Goal: Task Accomplishment & Management: Use online tool/utility

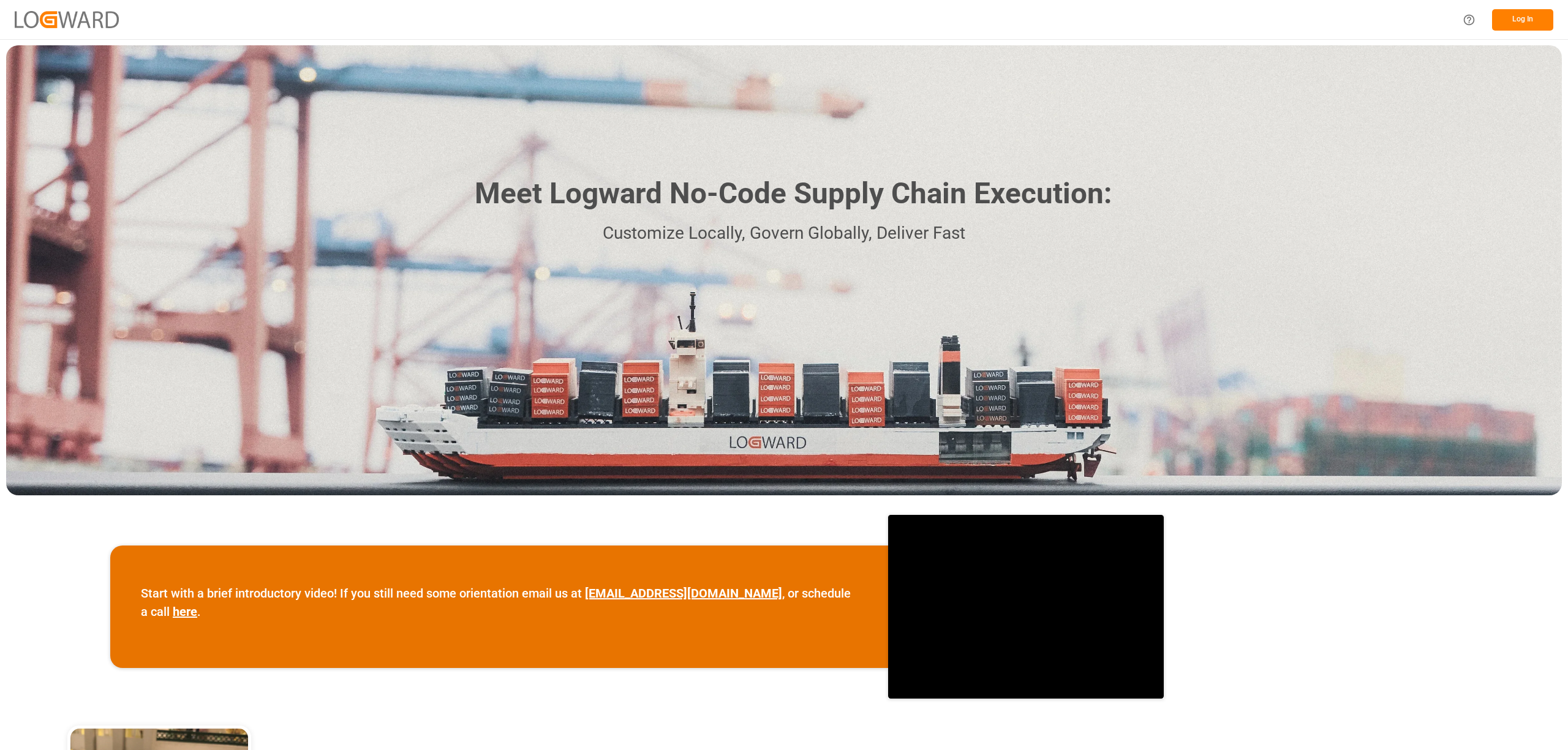
click at [1542, 13] on button "Log In" at bounding box center [1523, 20] width 61 height 22
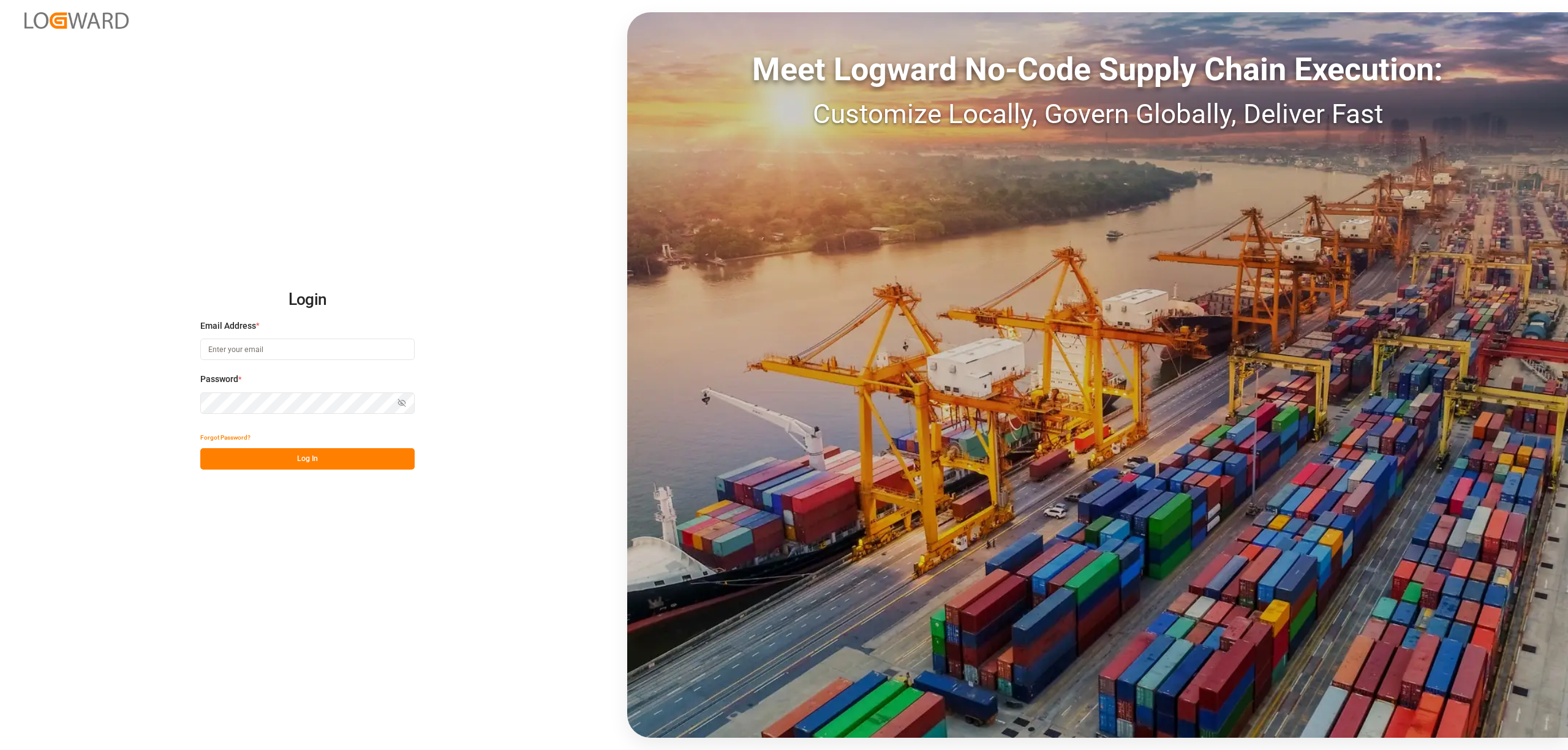
type input "[EMAIL_ADDRESS][PERSON_NAME][DOMAIN_NAME]"
click at [343, 454] on button "Log In" at bounding box center [307, 459] width 214 height 22
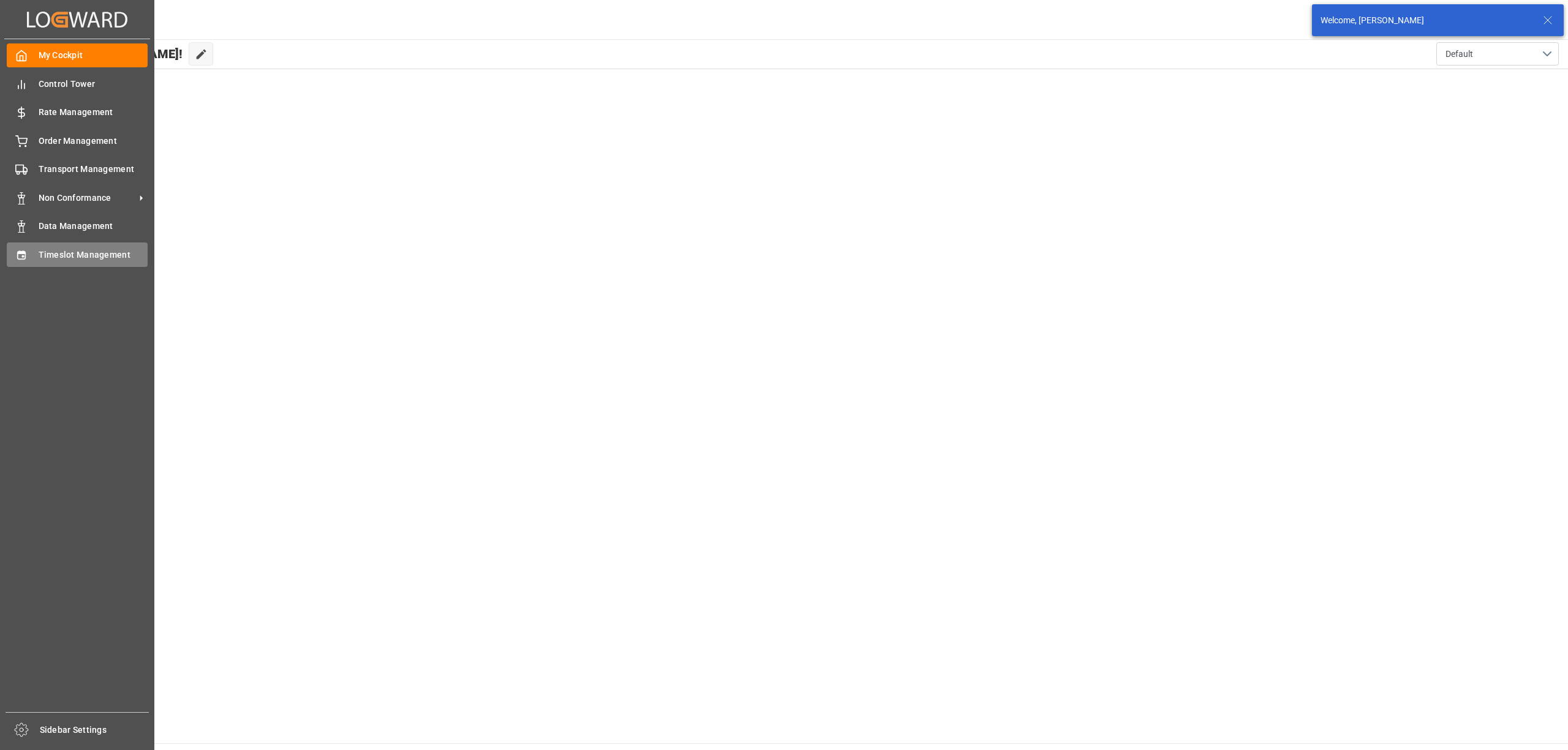
click at [15, 264] on div "Timeslot Management Timeslot Management" at bounding box center [77, 254] width 141 height 24
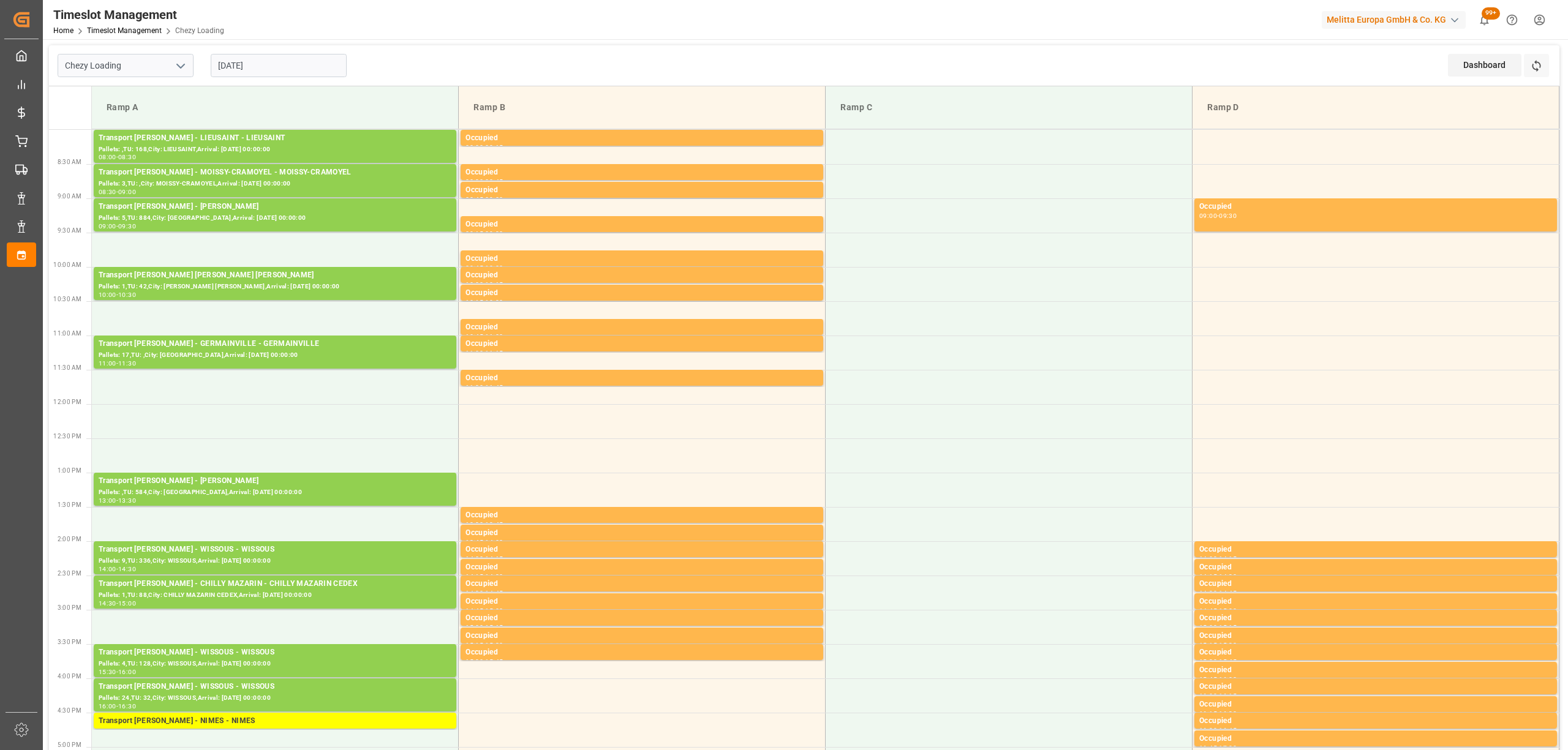
click at [287, 62] on input "[DATE]" at bounding box center [279, 65] width 136 height 23
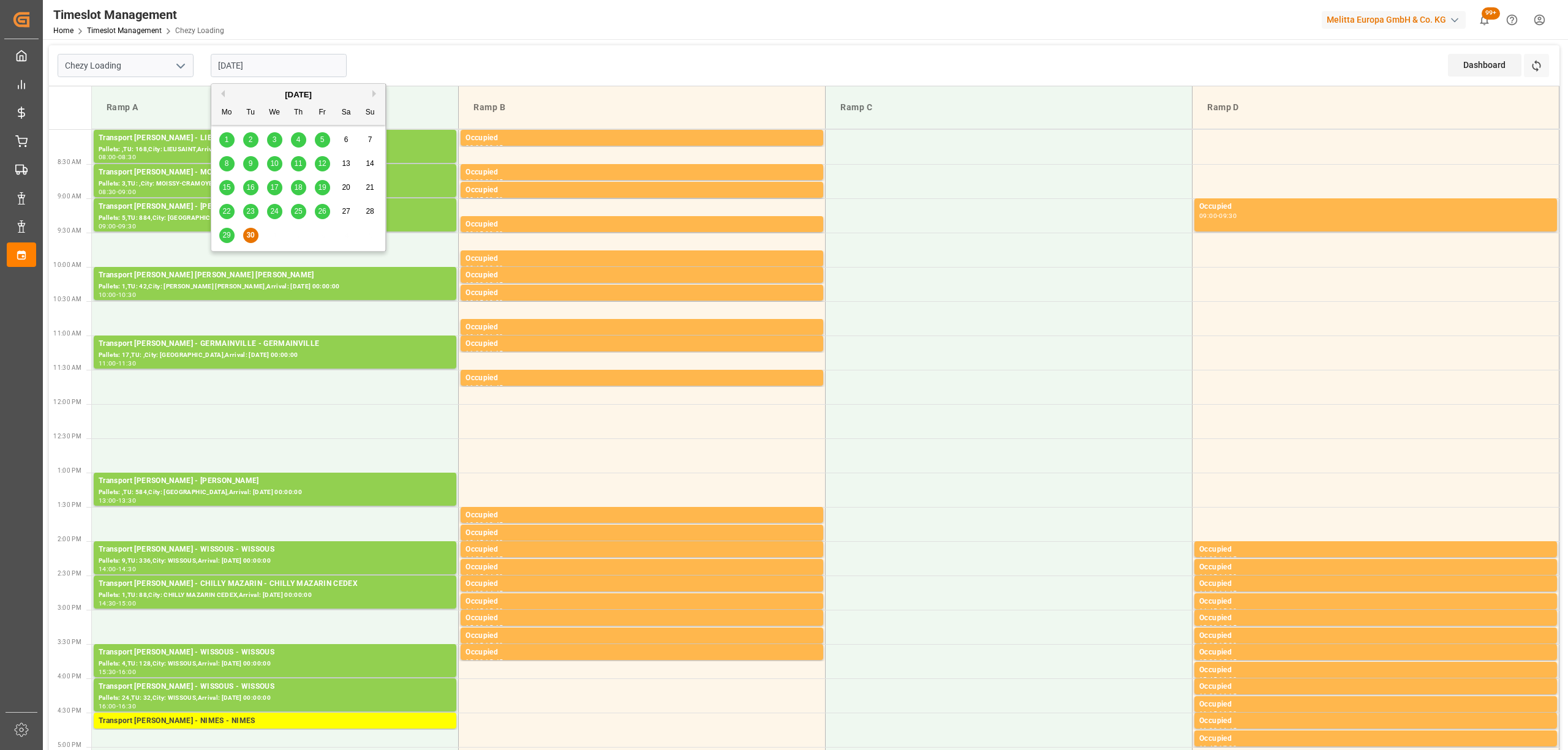
click at [219, 238] on div "29" at bounding box center [227, 236] width 15 height 14
type input "[DATE]"
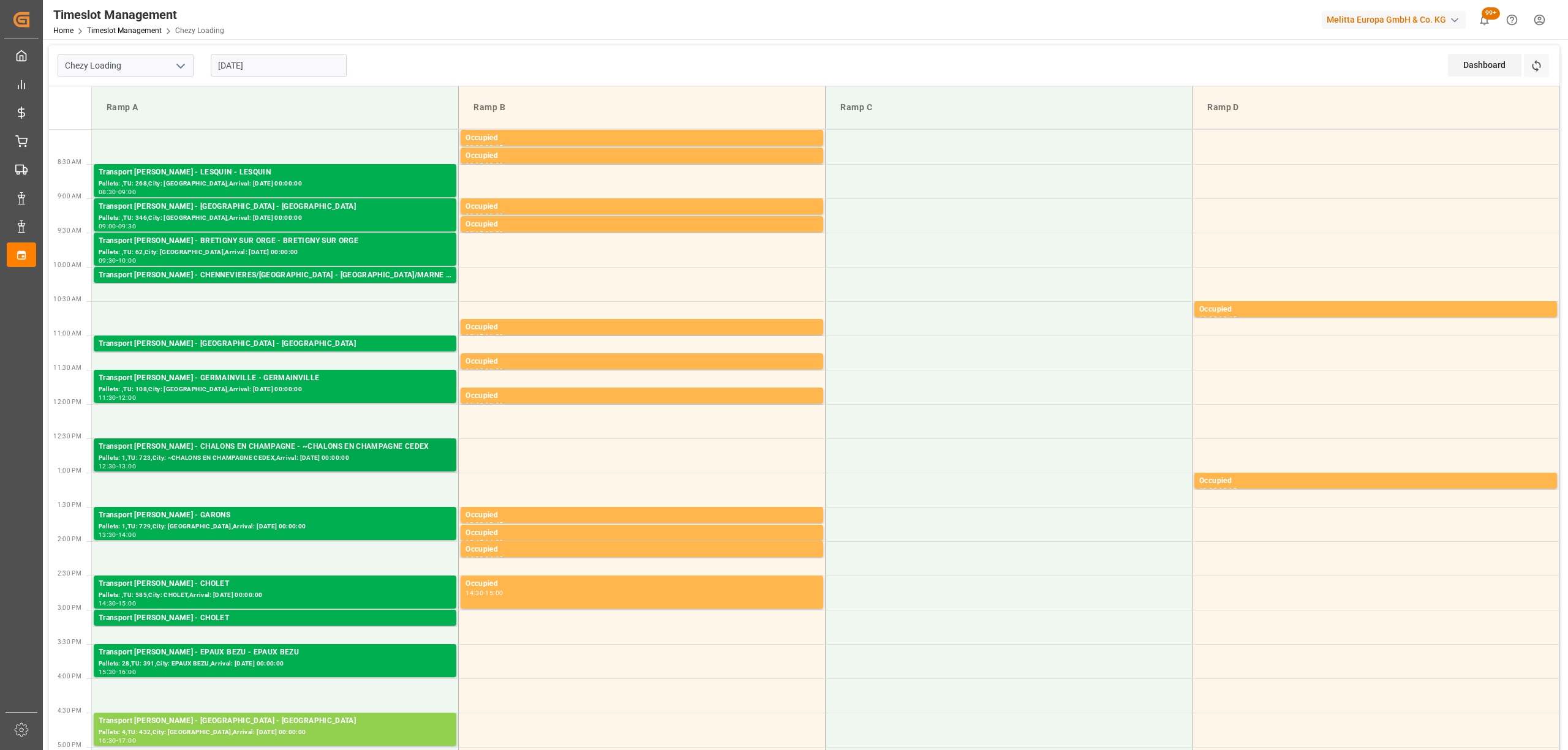
scroll to position [245, 0]
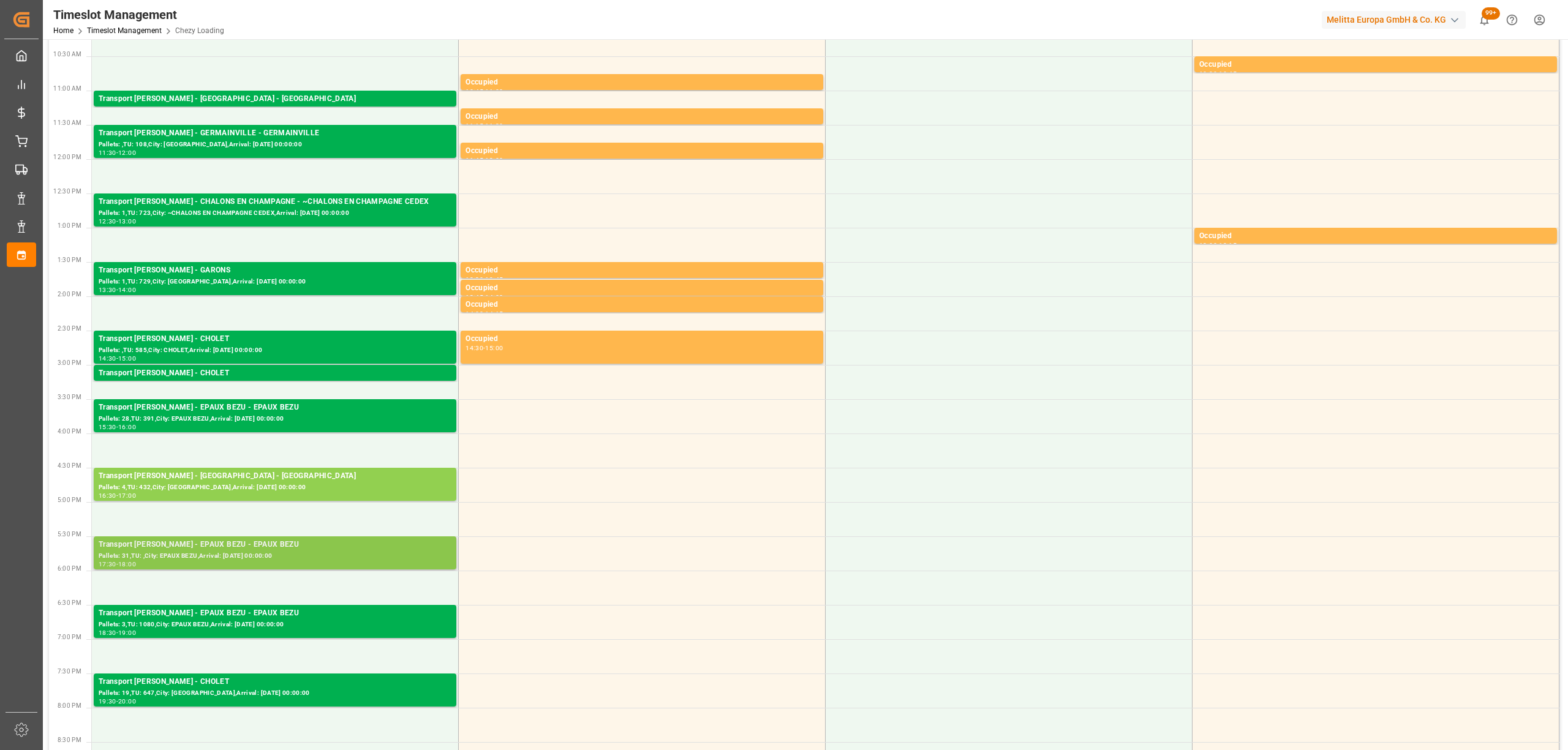
click at [239, 549] on div "Transport [PERSON_NAME] - EPAUX BEZU - EPAUX BEZU" at bounding box center [275, 545] width 353 height 13
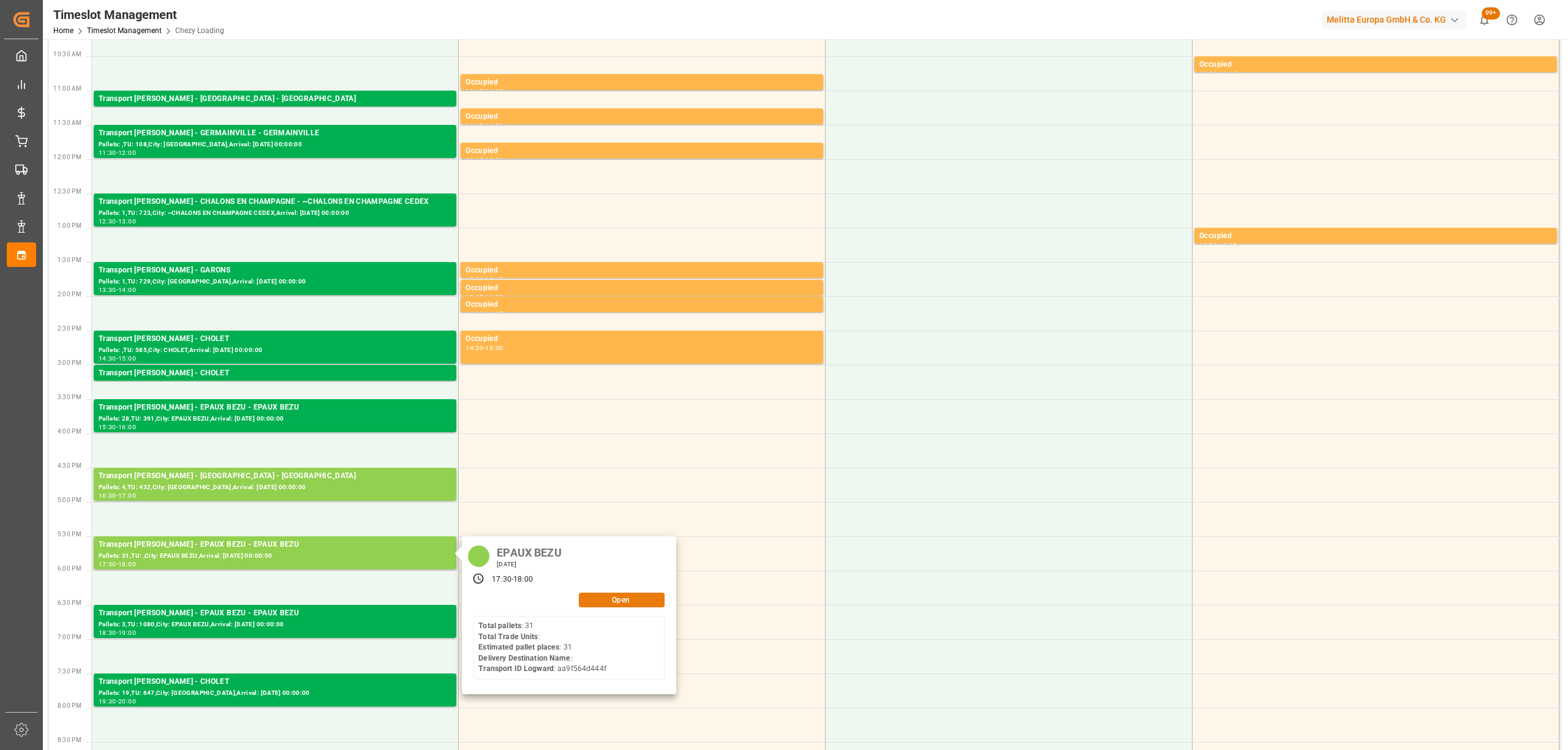
click at [602, 595] on button "Open" at bounding box center [622, 600] width 86 height 14
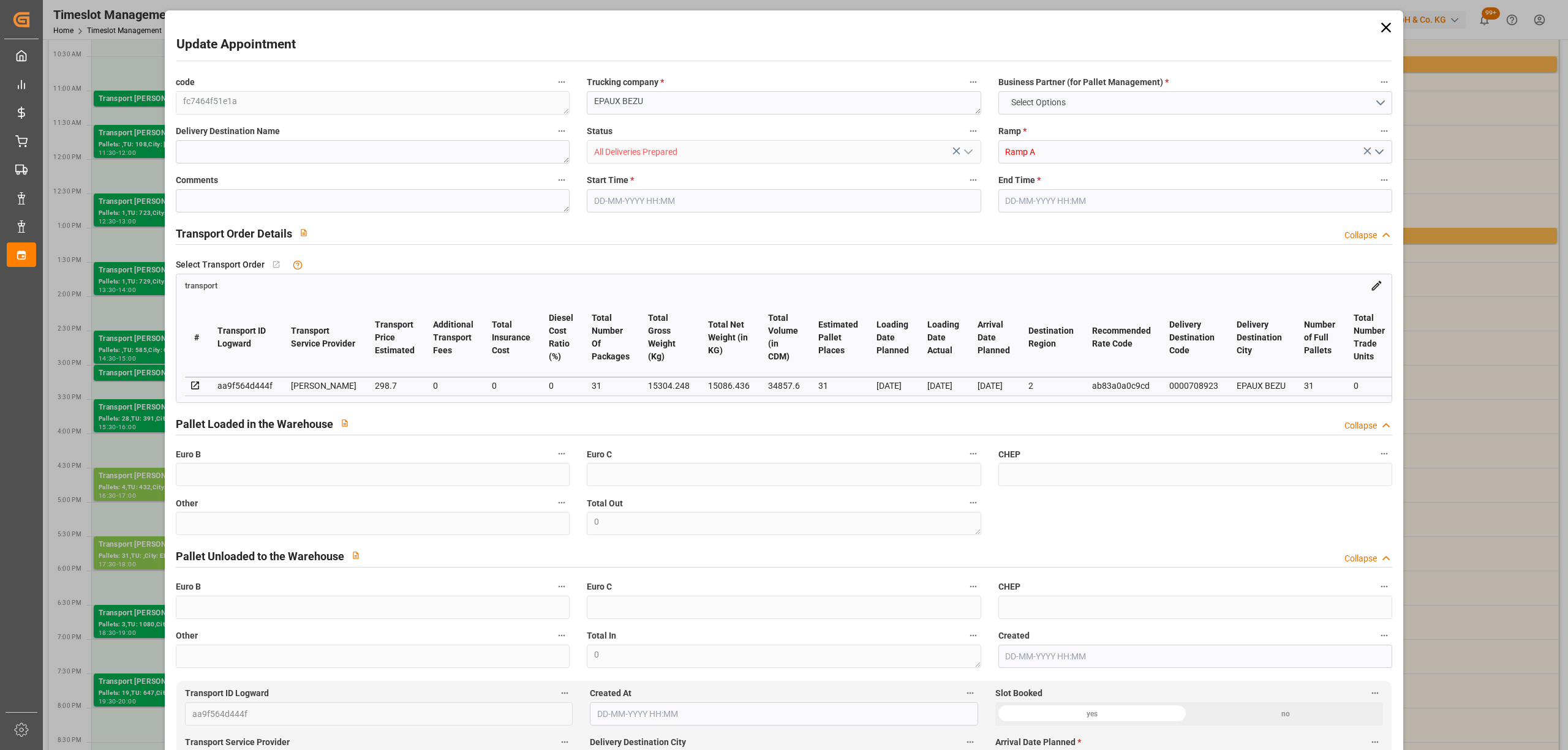
type input "31"
type input "298.7"
type input "0"
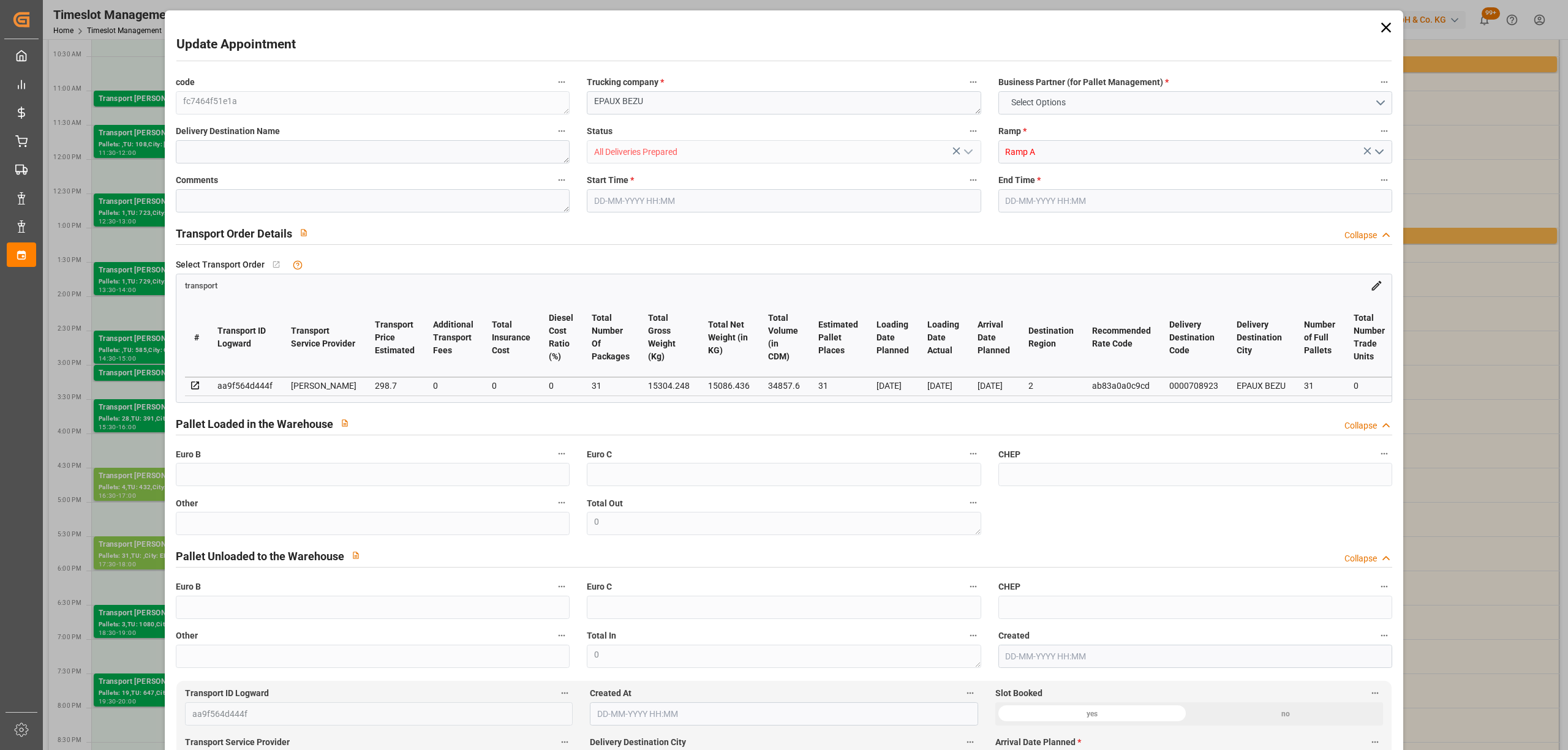
type input "288.6039"
type input "-10.0961"
type input "31"
type input "15086.436"
type input "16830"
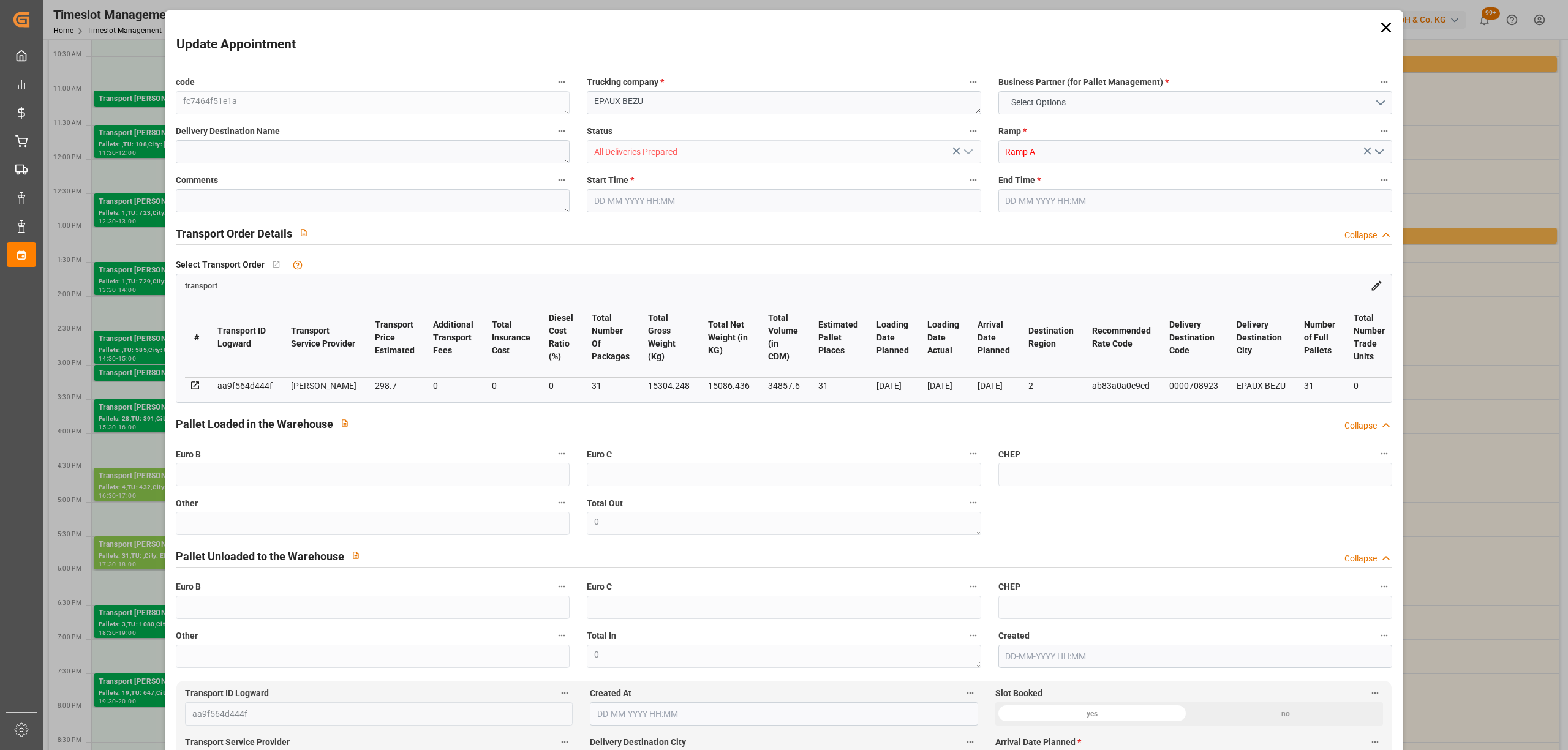
type input "34857.6"
type input "2"
type input "31"
type input "0"
type input "31"
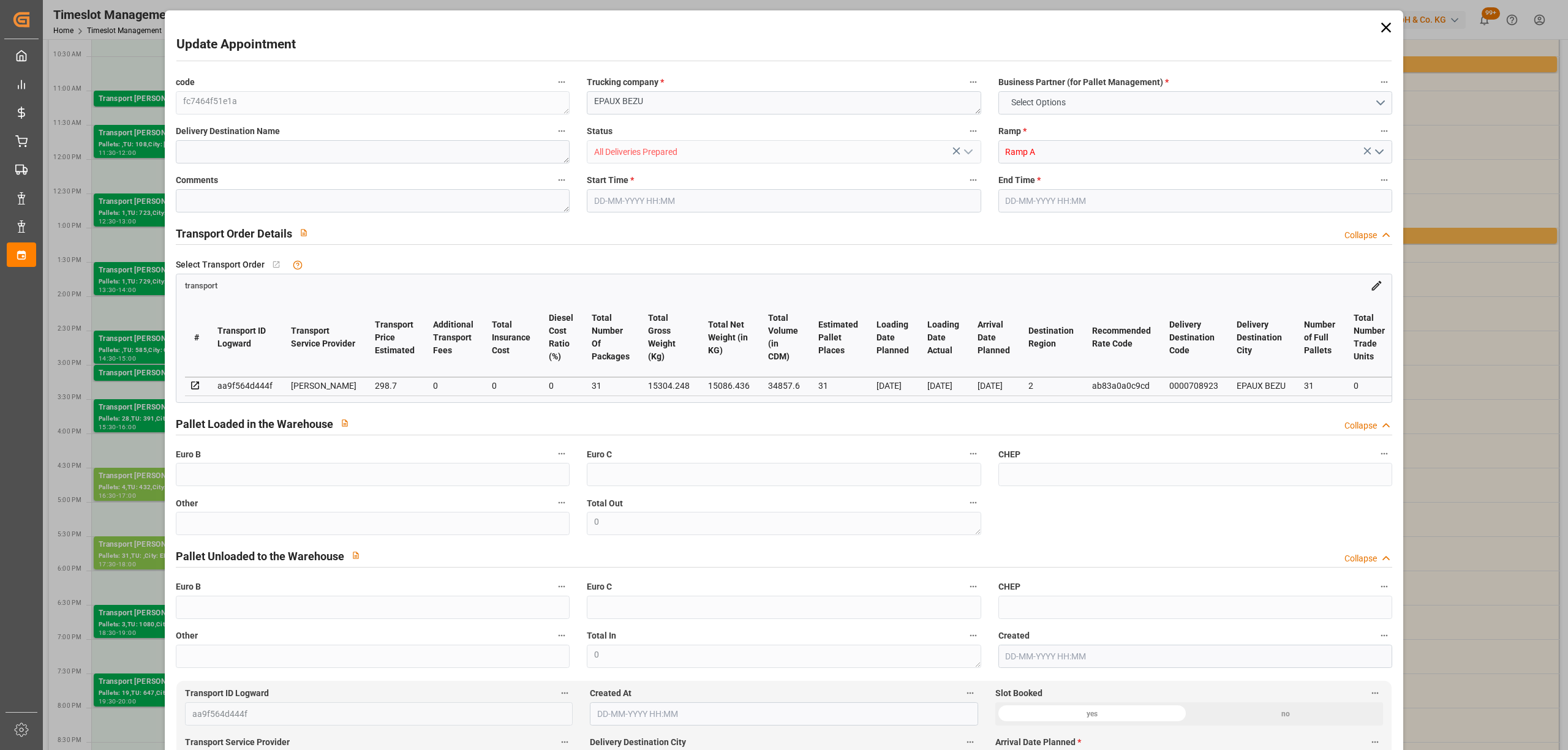
type input "101"
type input "15304.248"
type input "0"
type input "4710.8598"
type input "0"
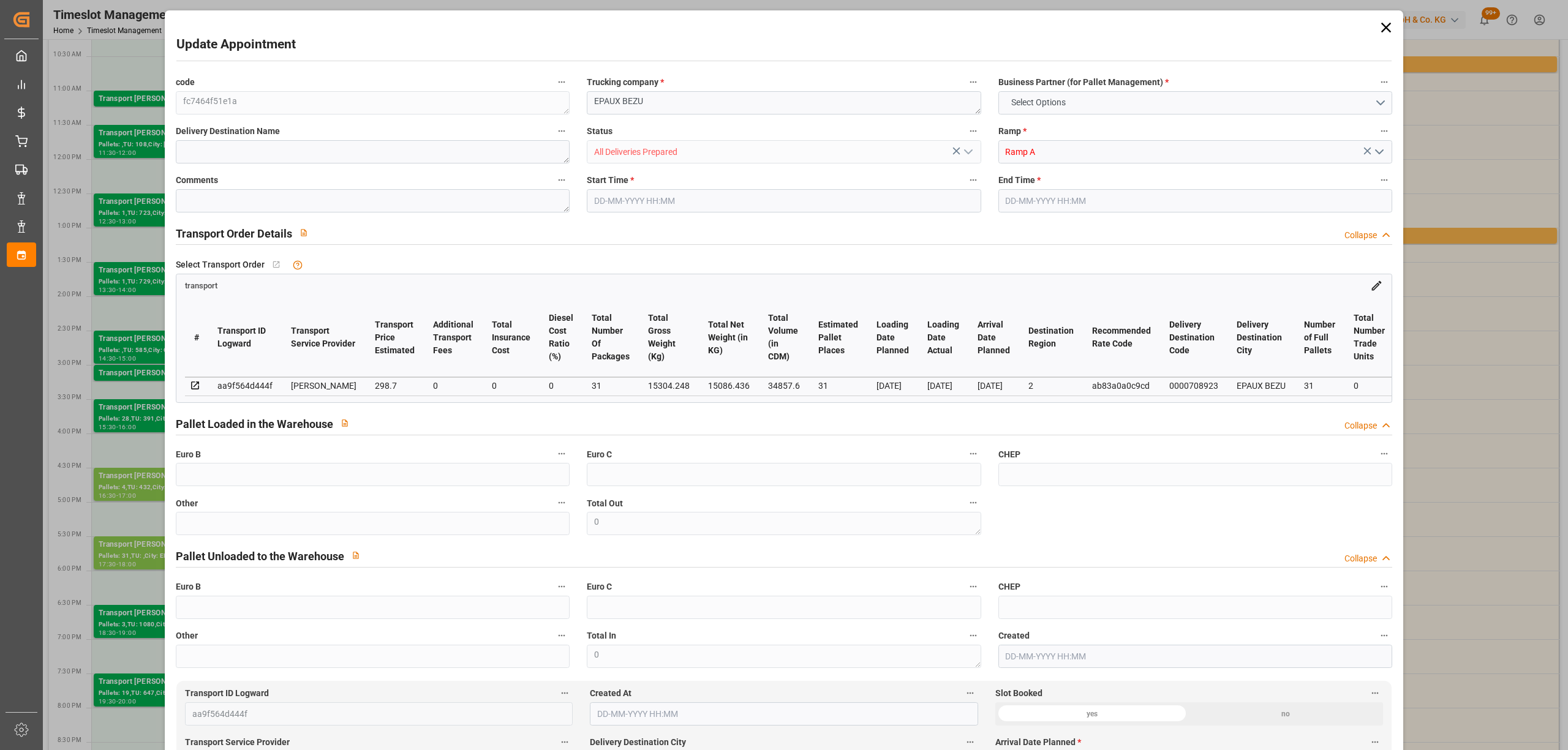
type input "0"
type input "21"
type input "35"
type input "[DATE] 17:30"
type input "[DATE] 18:00"
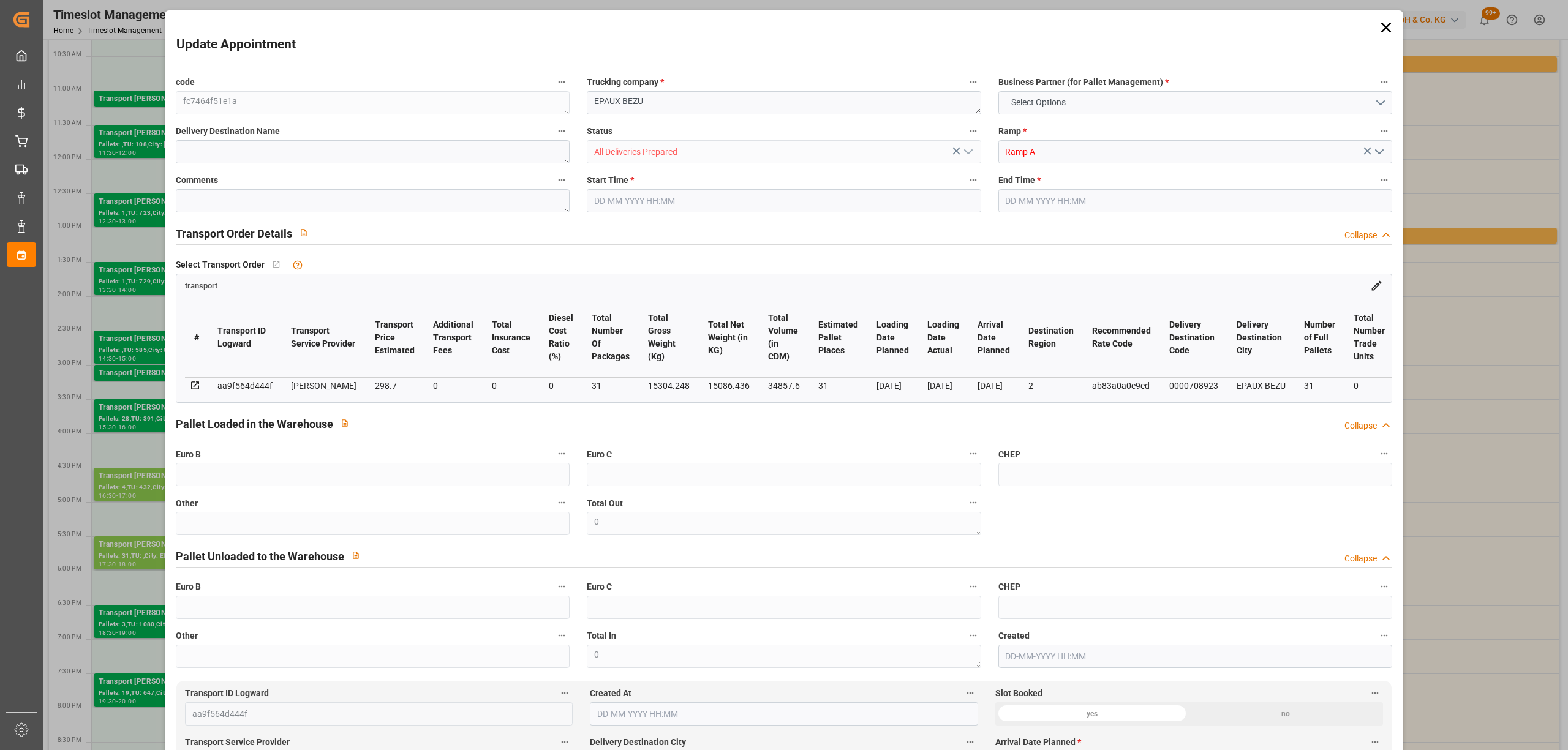
type input "[DATE] 12:55"
type input "[DATE] 11:40"
type input "[DATE]"
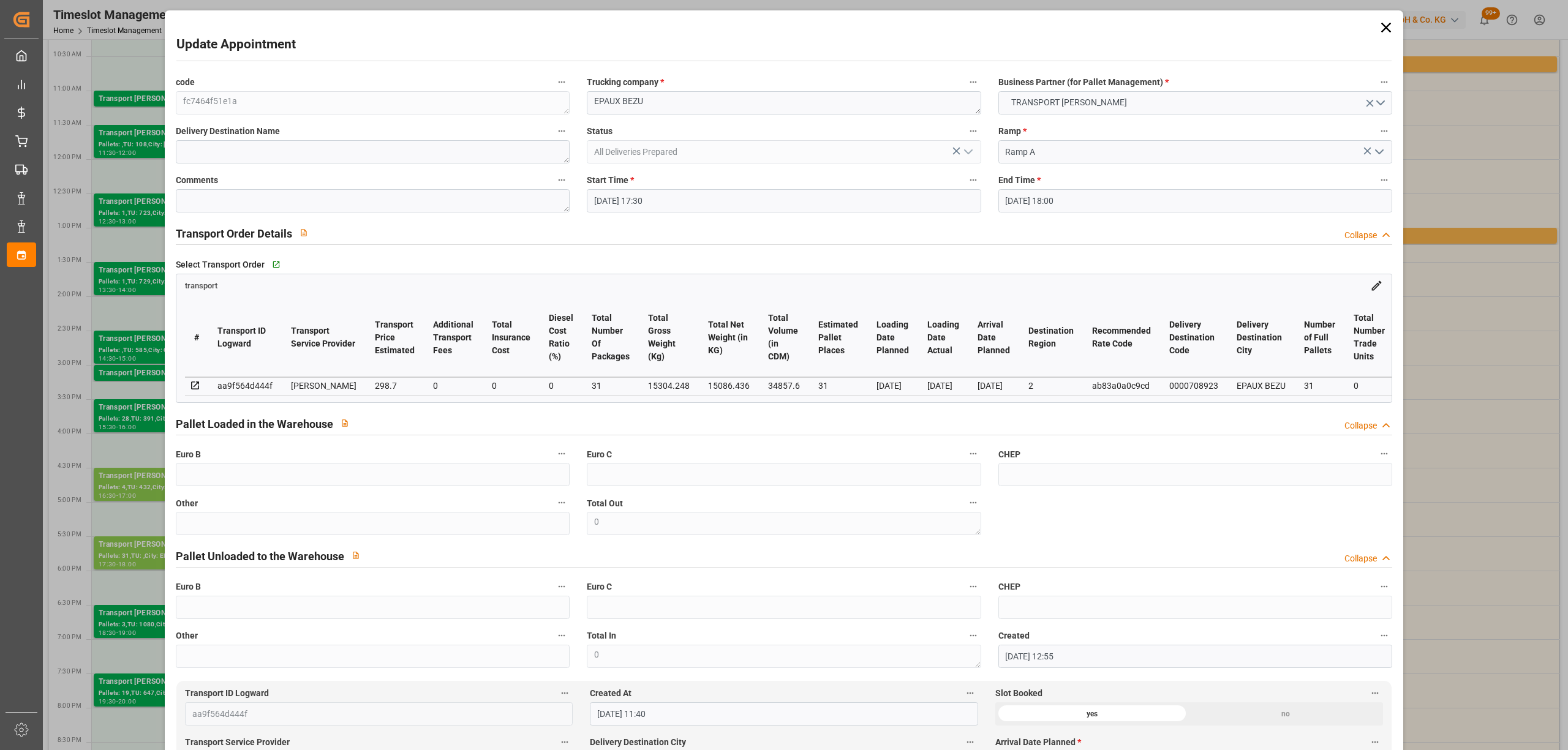
click at [669, 192] on input "[DATE] 17:30" at bounding box center [783, 200] width 393 height 23
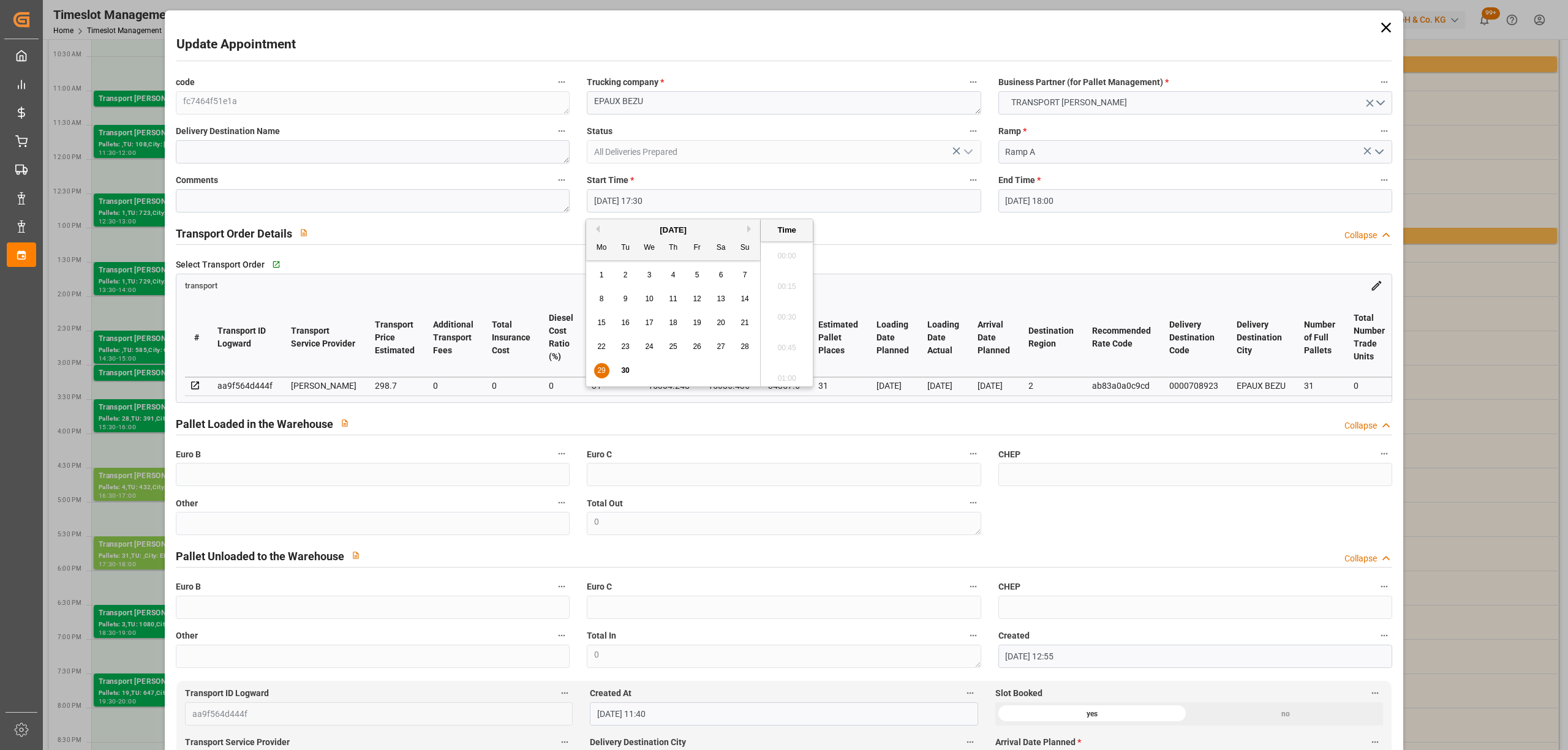
scroll to position [2086, 0]
click at [595, 368] on div "29" at bounding box center [601, 371] width 15 height 14
click at [790, 295] on li "12:00" at bounding box center [786, 293] width 52 height 30
type input "[DATE] 12:00"
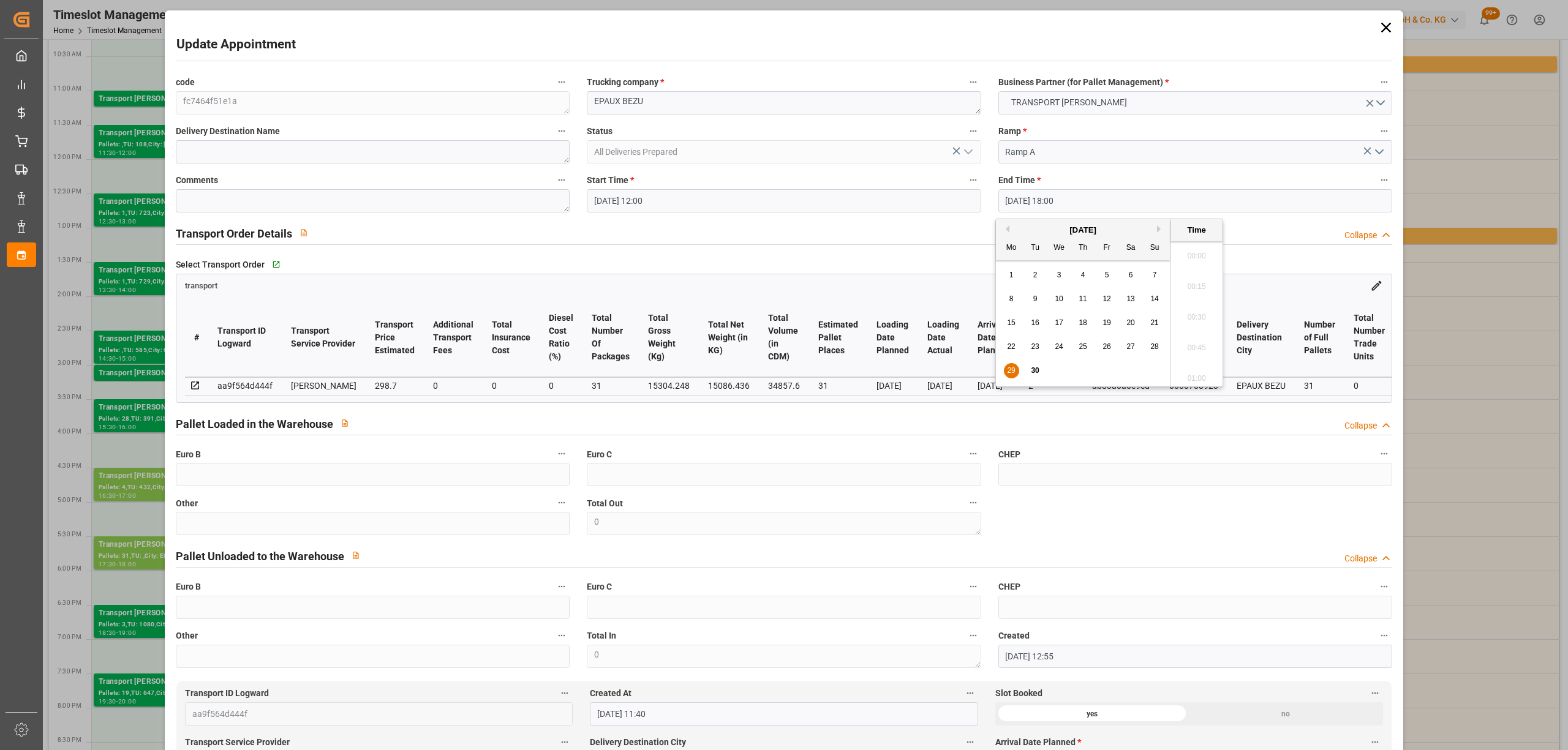
click at [1030, 194] on input "[DATE] 18:00" at bounding box center [1195, 200] width 393 height 23
click at [1031, 368] on span "30" at bounding box center [1035, 370] width 8 height 9
click at [1202, 294] on li "12:30" at bounding box center [1196, 293] width 52 height 30
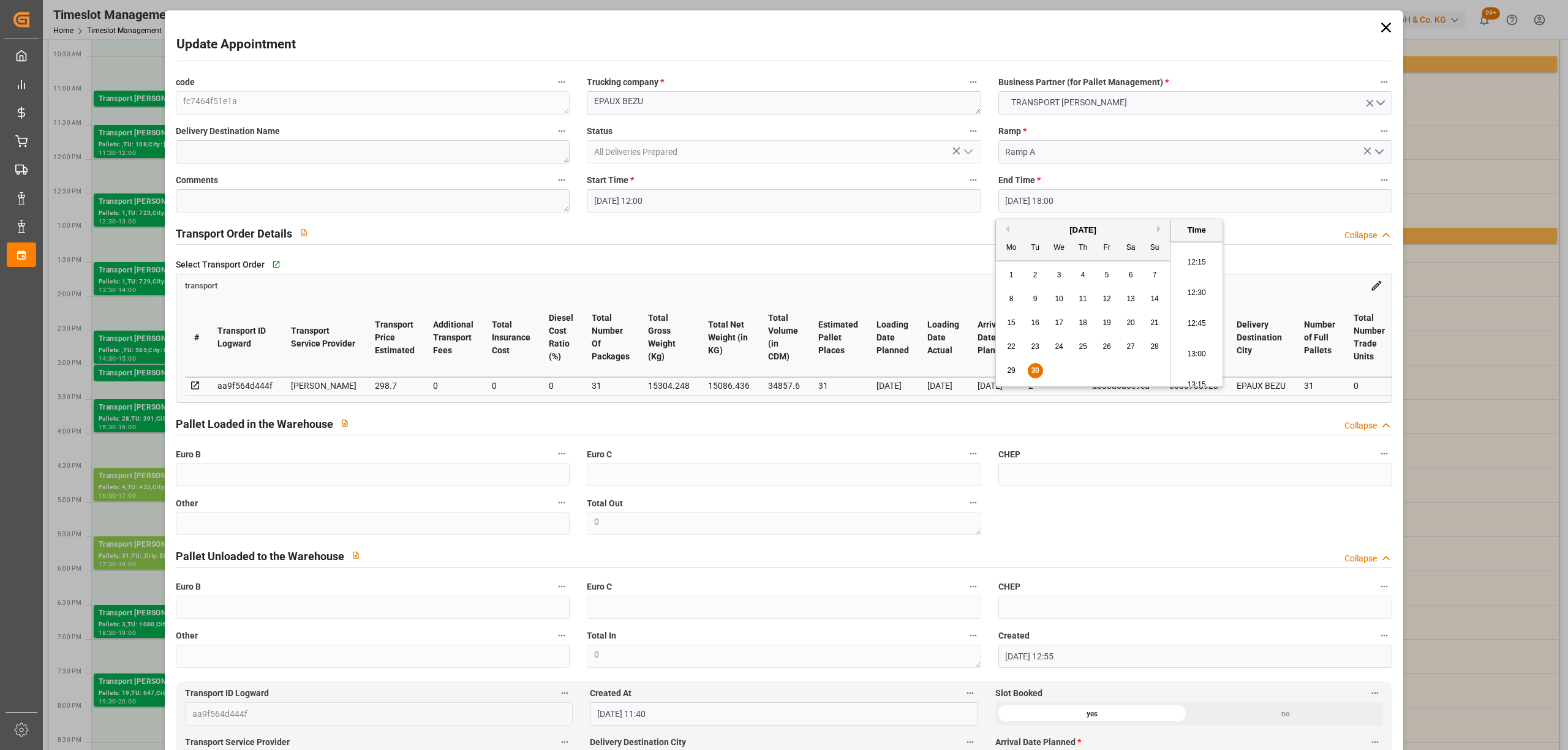
type input "[DATE] 12:30"
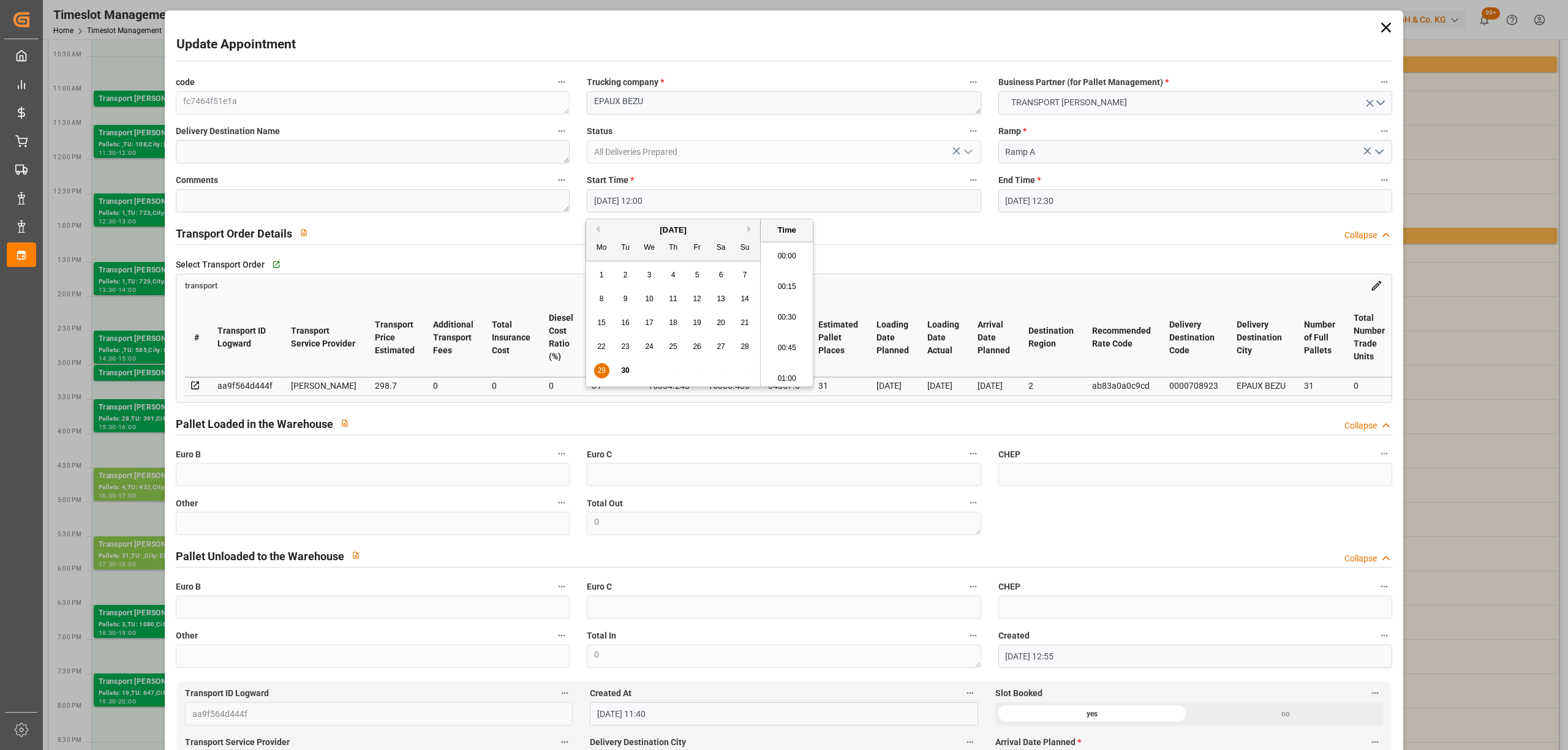
click at [743, 202] on input "[DATE] 12:00" at bounding box center [783, 200] width 393 height 23
click at [625, 368] on span "30" at bounding box center [625, 370] width 8 height 9
type input "[DATE] 12:00"
click at [786, 308] on li "12:00" at bounding box center [786, 314] width 52 height 30
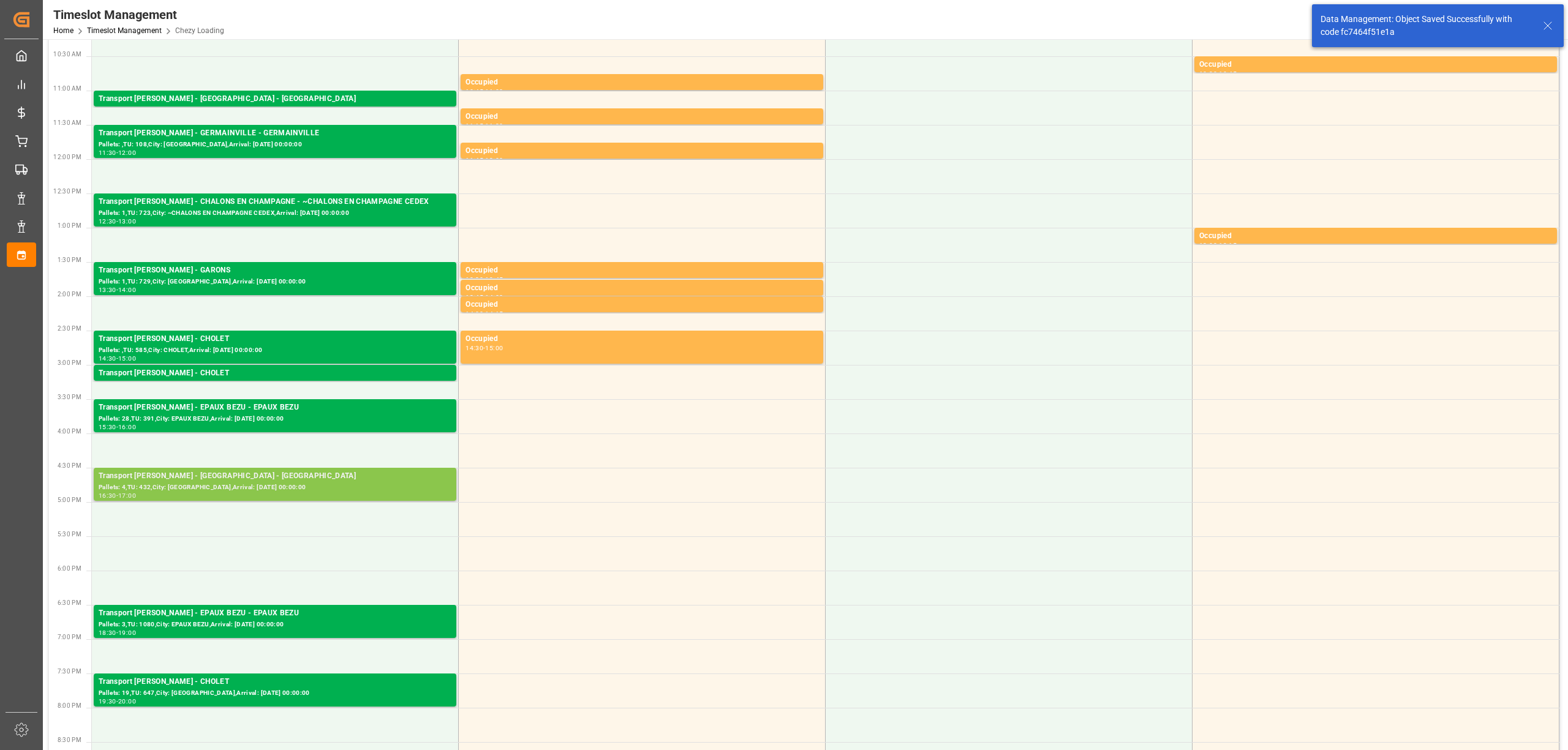
click at [238, 480] on div "Transport [PERSON_NAME] - [GEOGRAPHIC_DATA] - [GEOGRAPHIC_DATA]" at bounding box center [275, 476] width 353 height 13
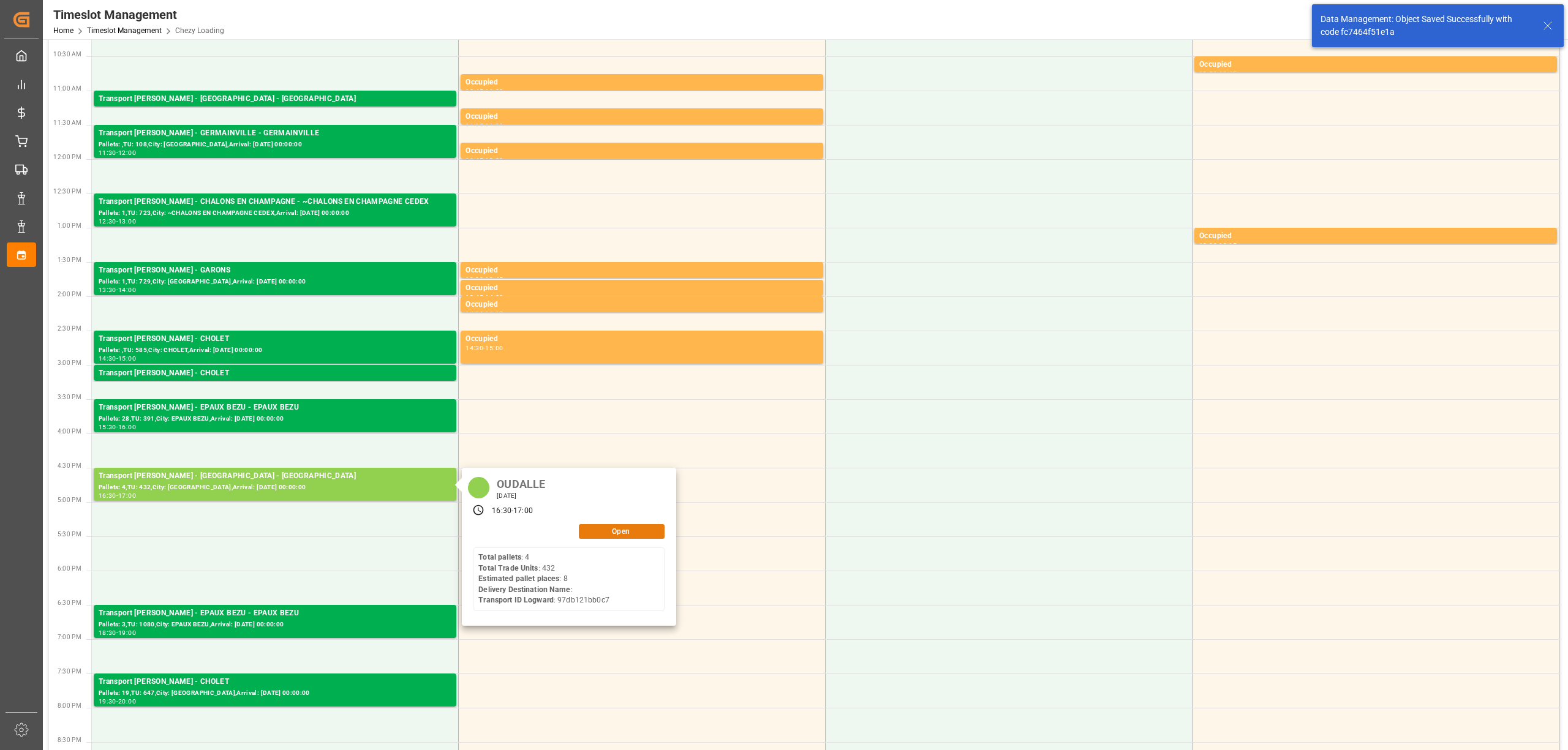
click at [616, 530] on button "Open" at bounding box center [622, 531] width 86 height 14
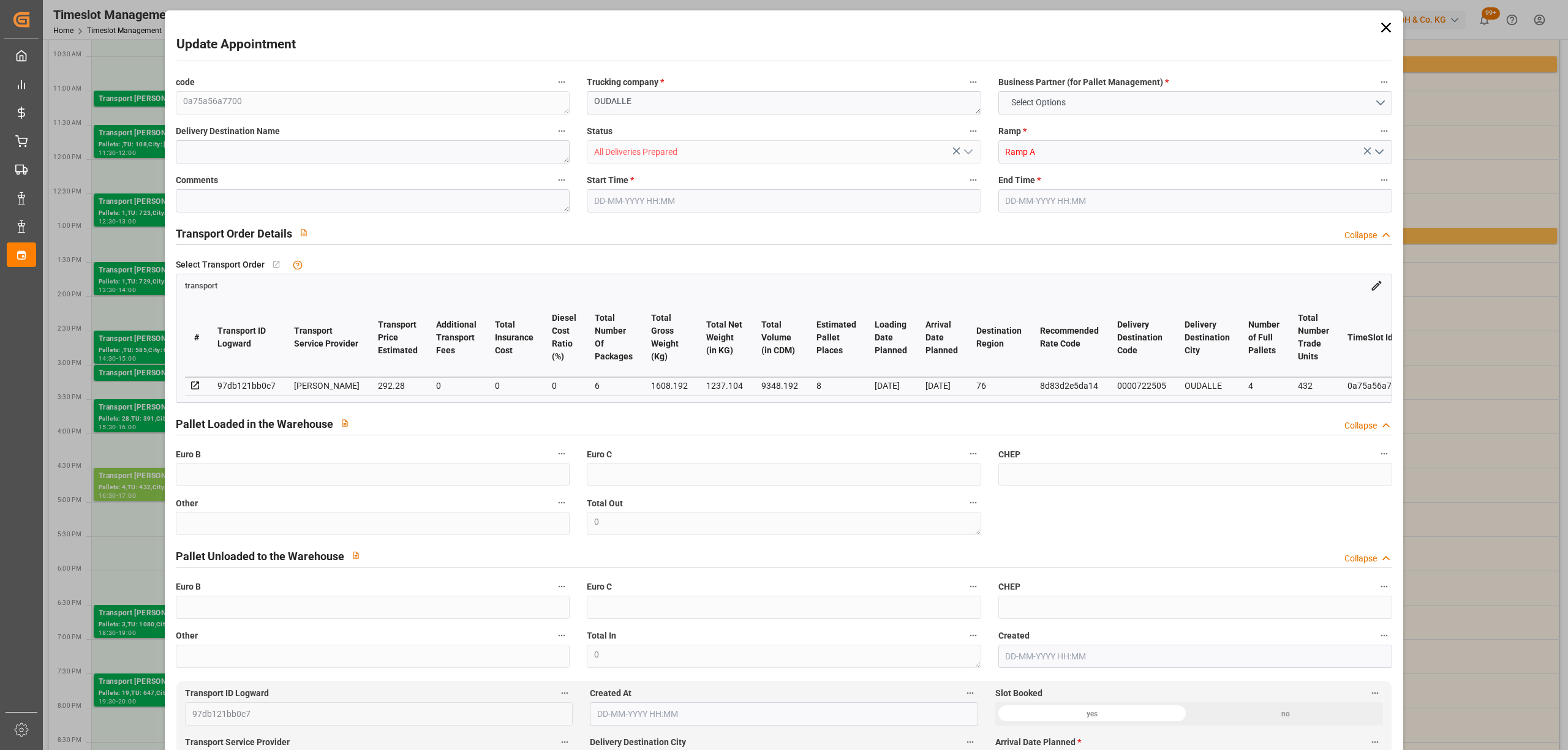
type input "8"
type input "292.28"
type input "0"
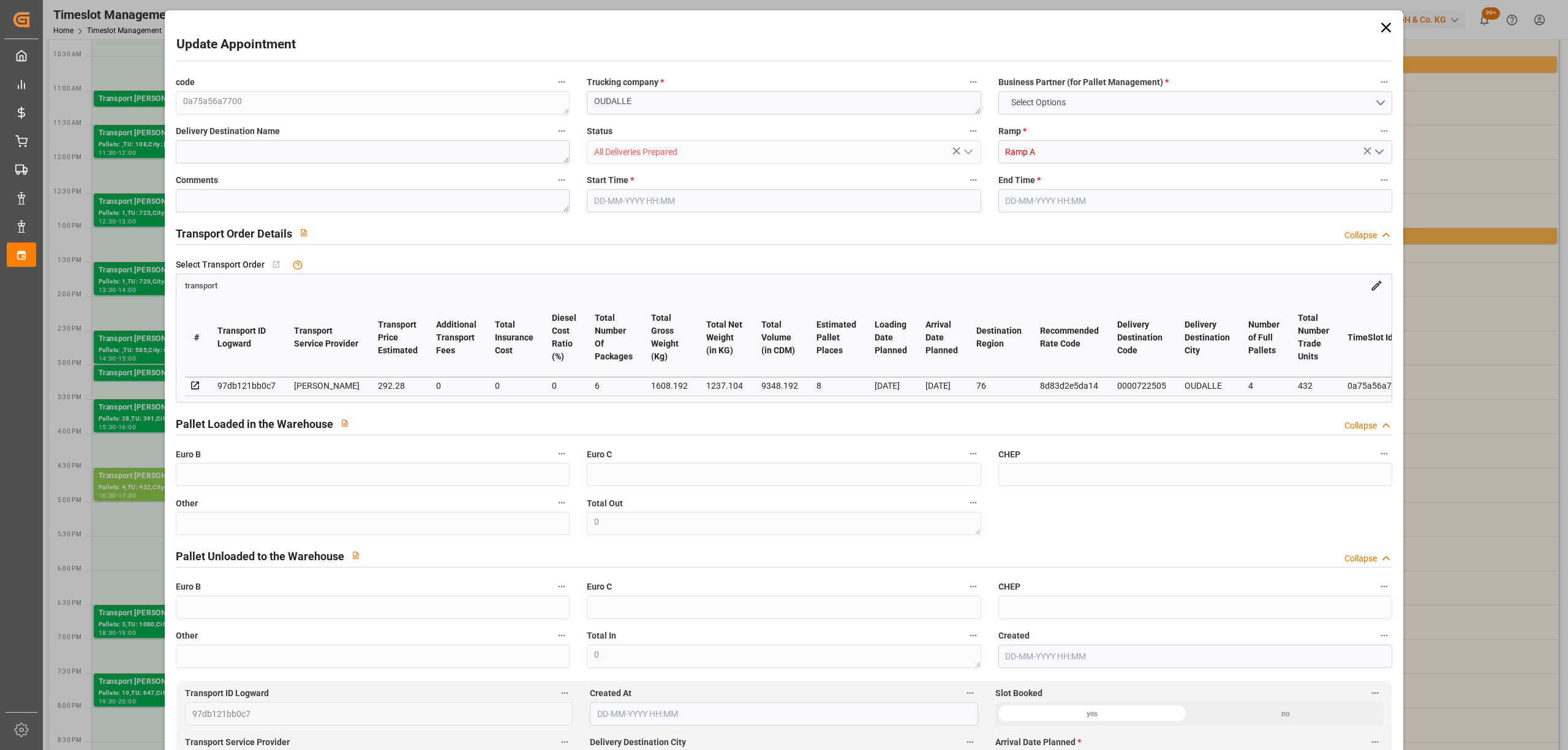
type input "282.4009"
type input "-9.8791"
type input "6"
type input "1237.104"
type input "1997.984"
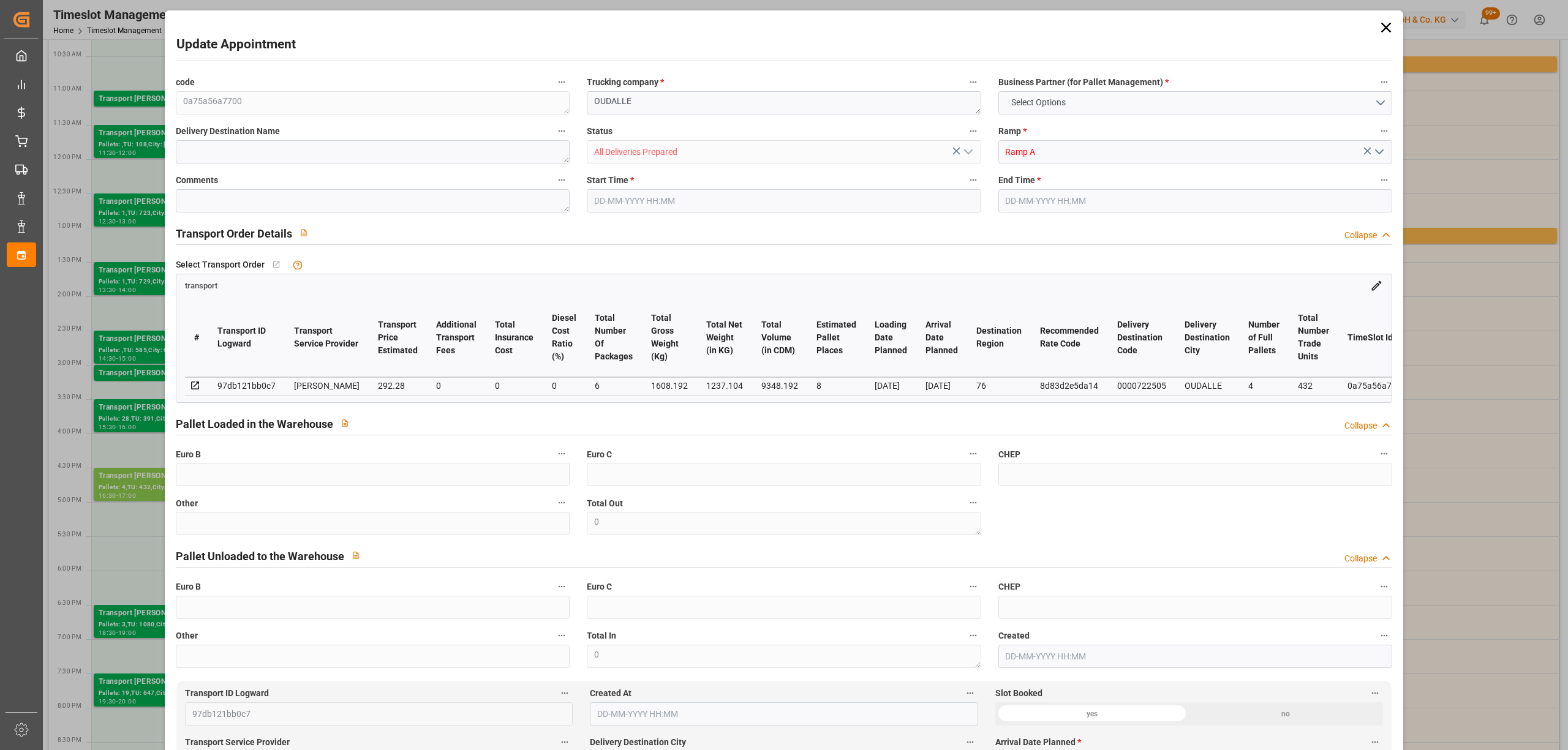
type input "9348.192"
type input "76"
type input "4"
type input "432"
type input "14"
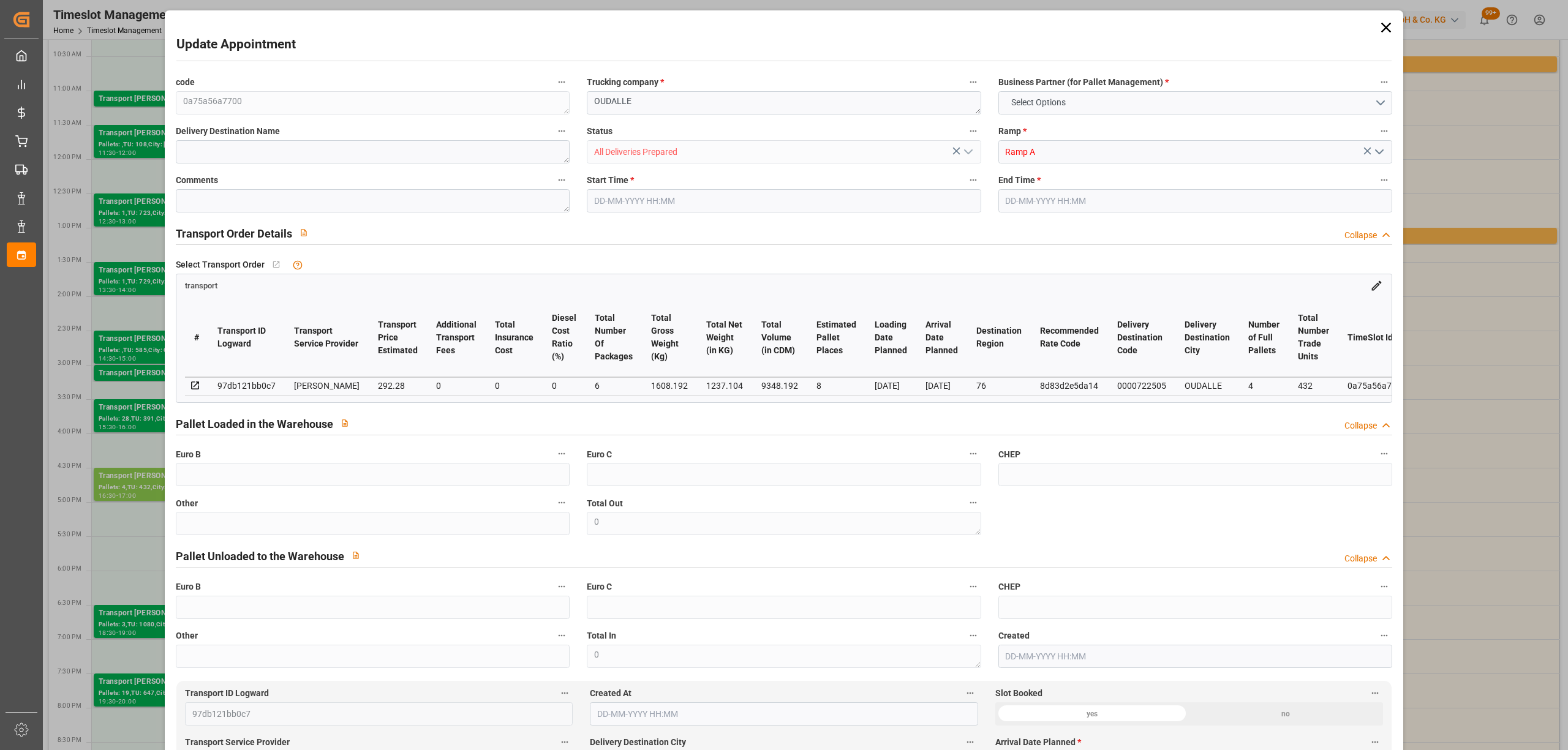
type input "101"
type input "1608.192"
type input "0"
type input "4710.8598"
type input "0"
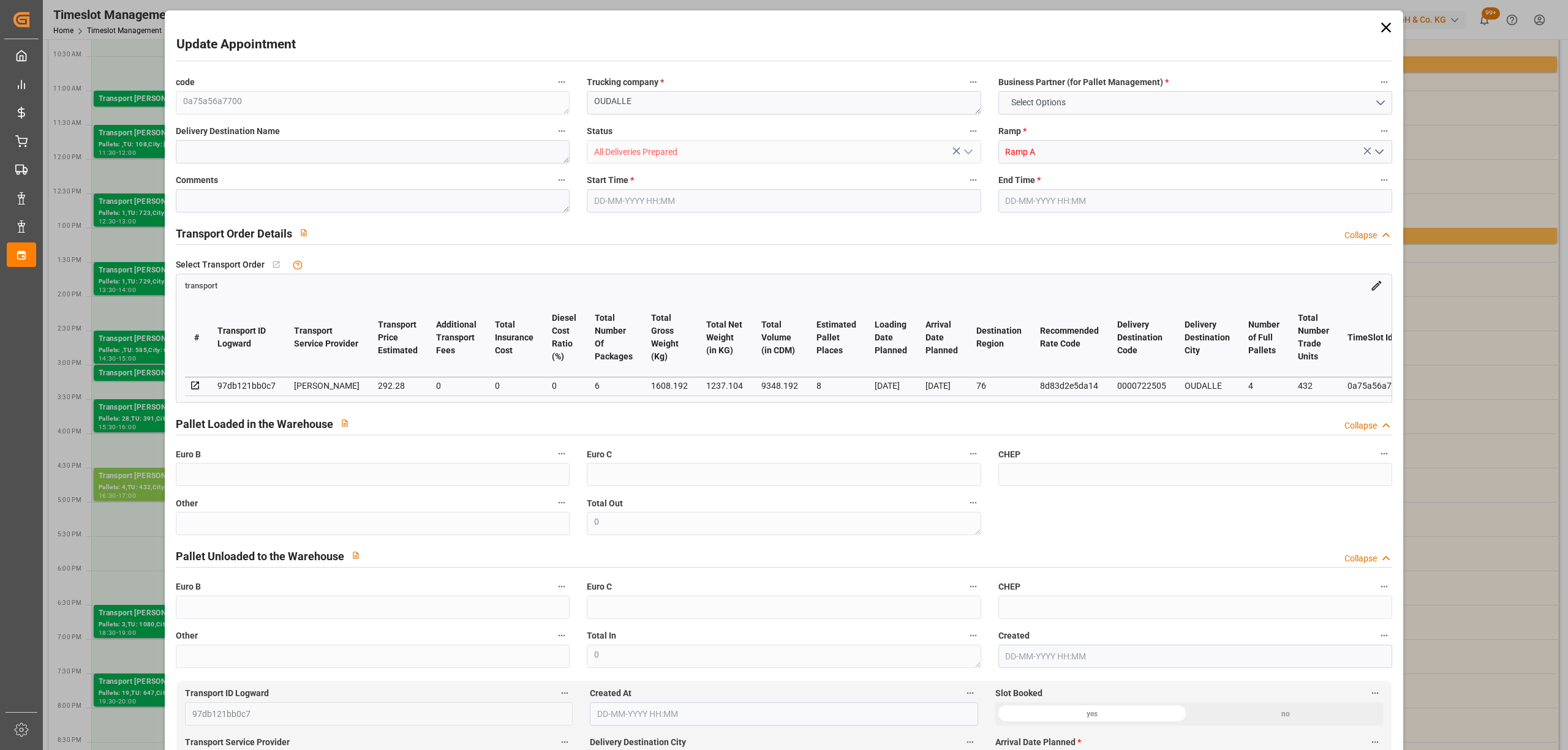
type input "0"
type input "21"
type input "35"
type input "[DATE] 16:30"
type input "[DATE] 17:00"
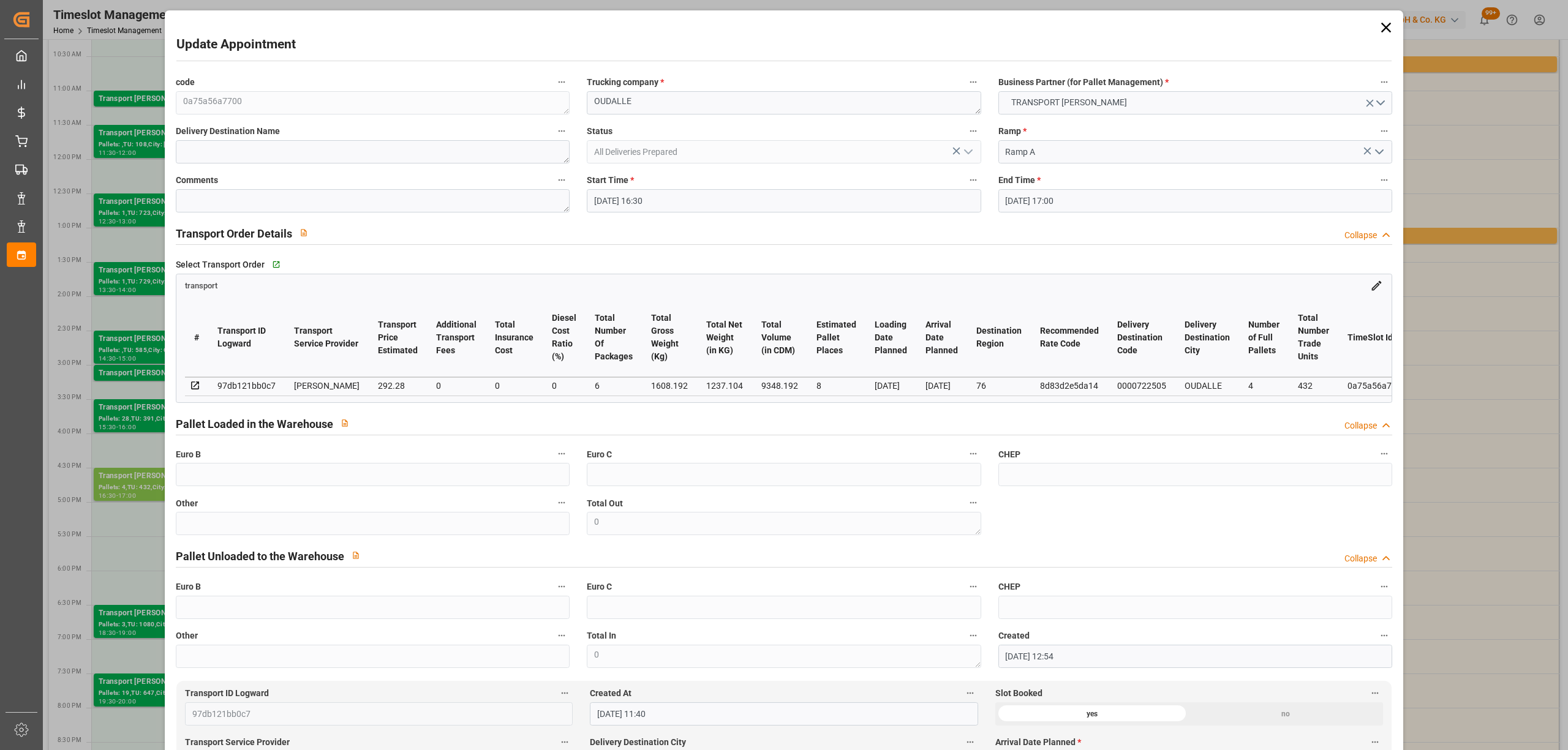
type input "[DATE] 12:54"
type input "[DATE] 11:40"
type input "[DATE]"
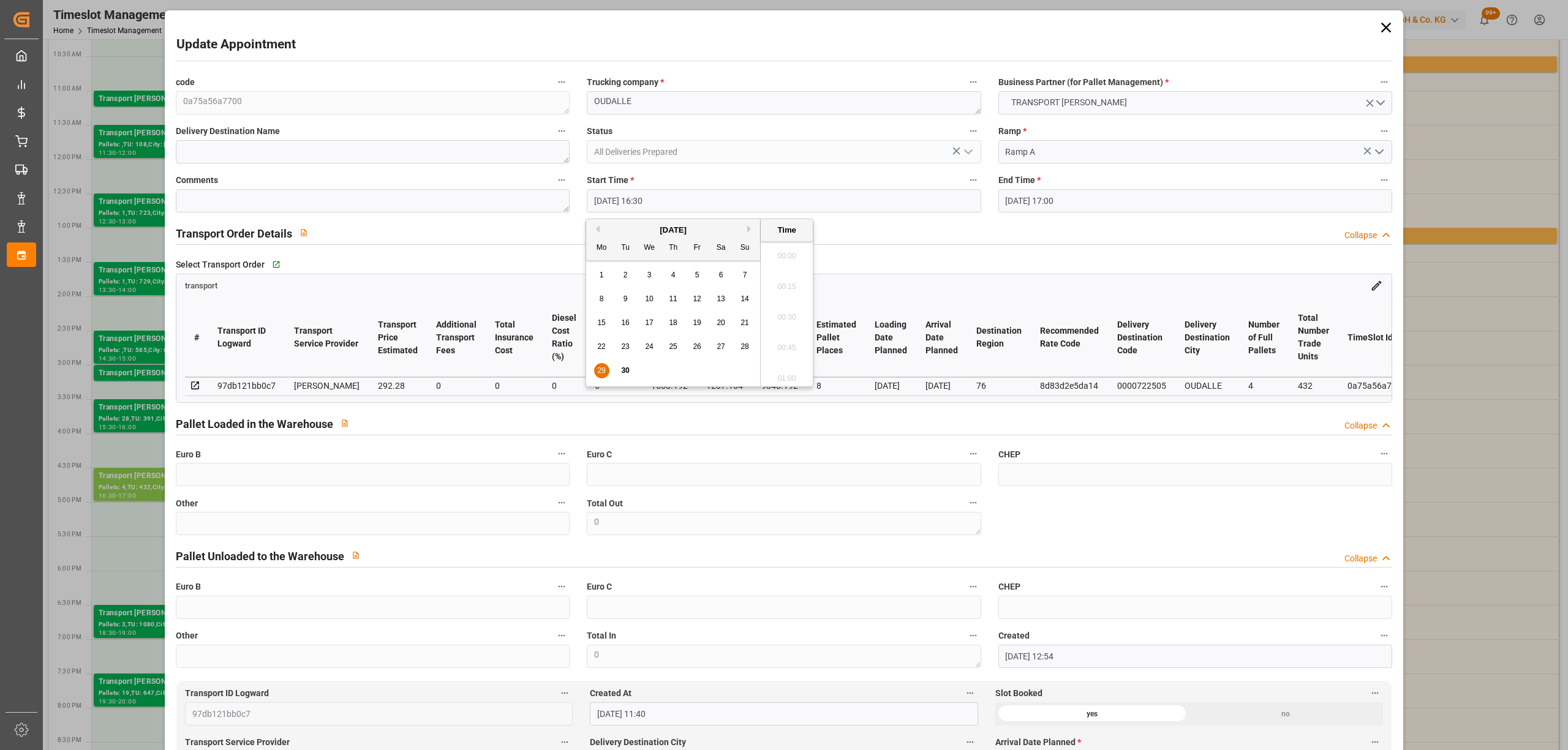
click at [626, 211] on input "[DATE] 16:30" at bounding box center [783, 200] width 393 height 23
click at [636, 202] on input "[DATE] 16:30" at bounding box center [783, 200] width 393 height 23
click at [629, 371] on span "30" at bounding box center [625, 370] width 8 height 9
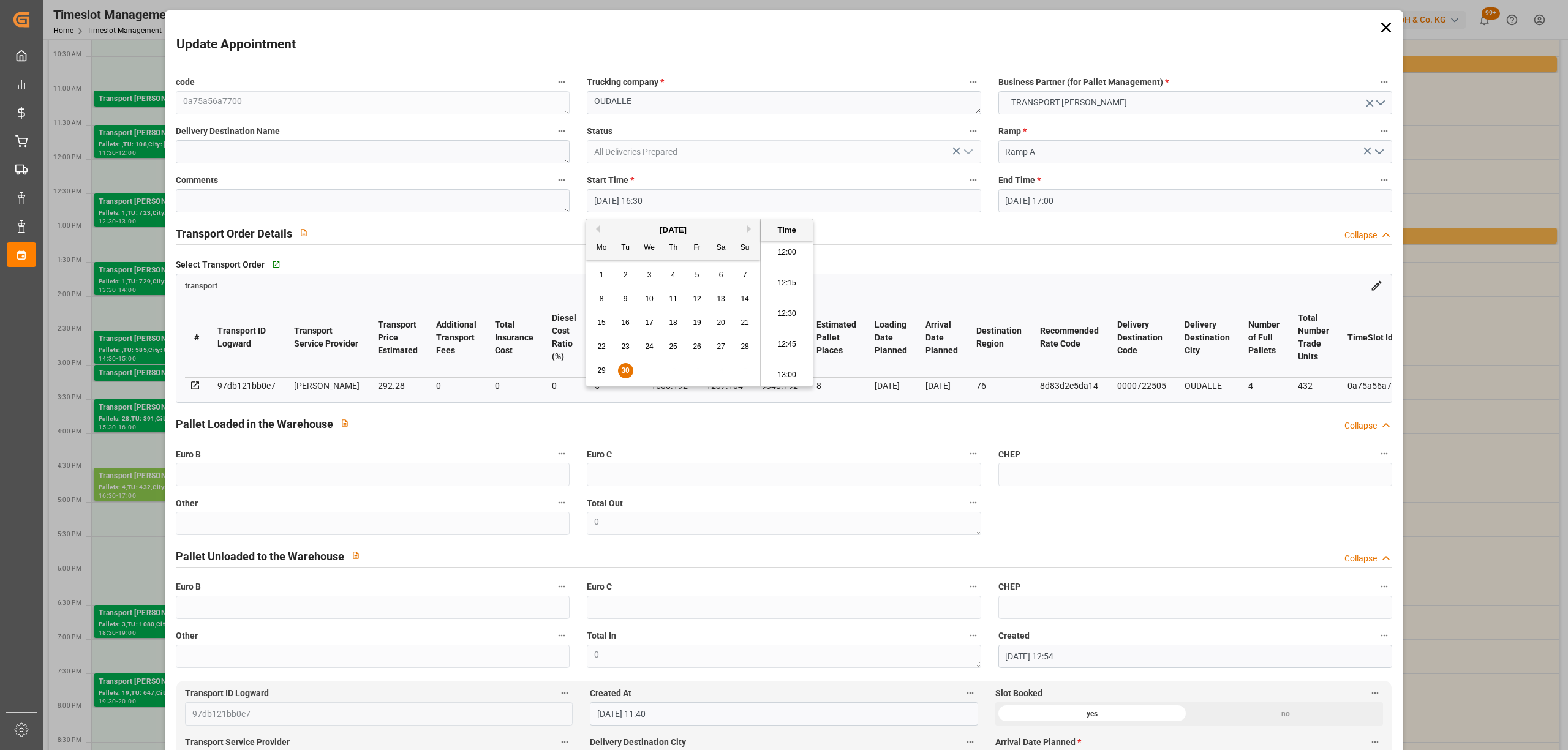
click at [790, 308] on li "12:30" at bounding box center [786, 314] width 52 height 30
type input "[DATE] 12:30"
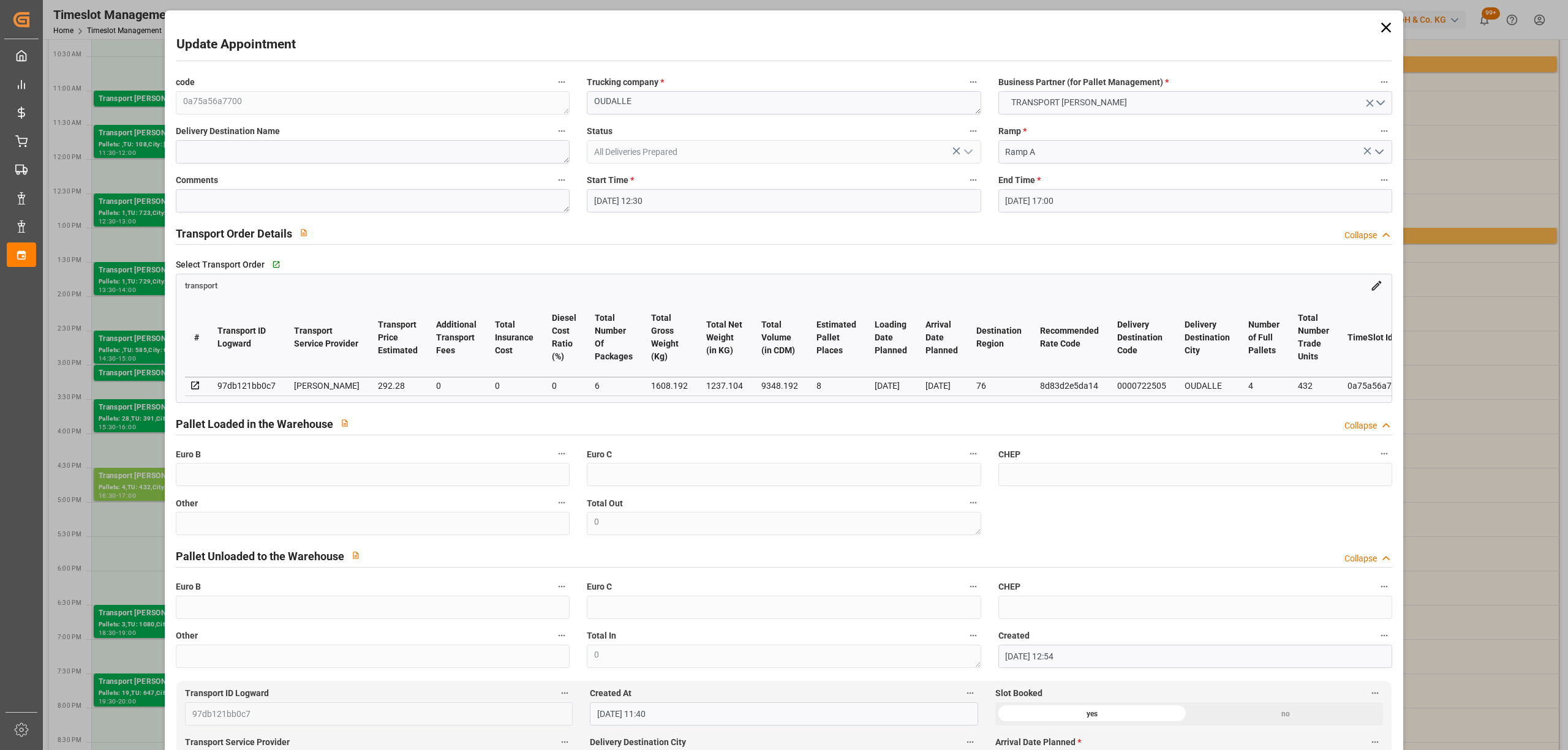
click at [1012, 202] on input "[DATE] 17:00" at bounding box center [1195, 200] width 393 height 23
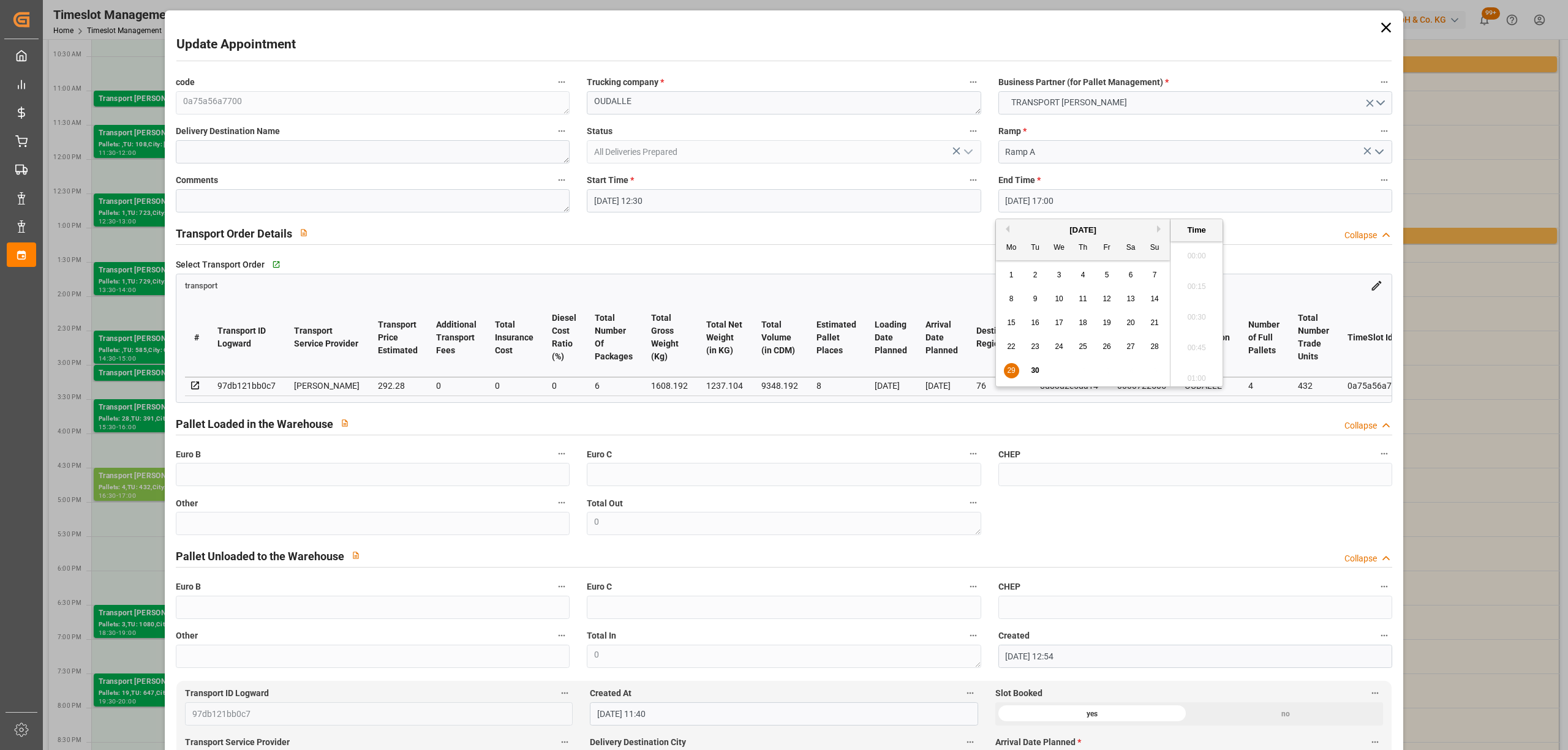
scroll to position [2025, 0]
click at [1030, 371] on div "30" at bounding box center [1035, 371] width 15 height 14
click at [1211, 305] on li "13:00" at bounding box center [1196, 314] width 52 height 30
type input "[DATE] 13:00"
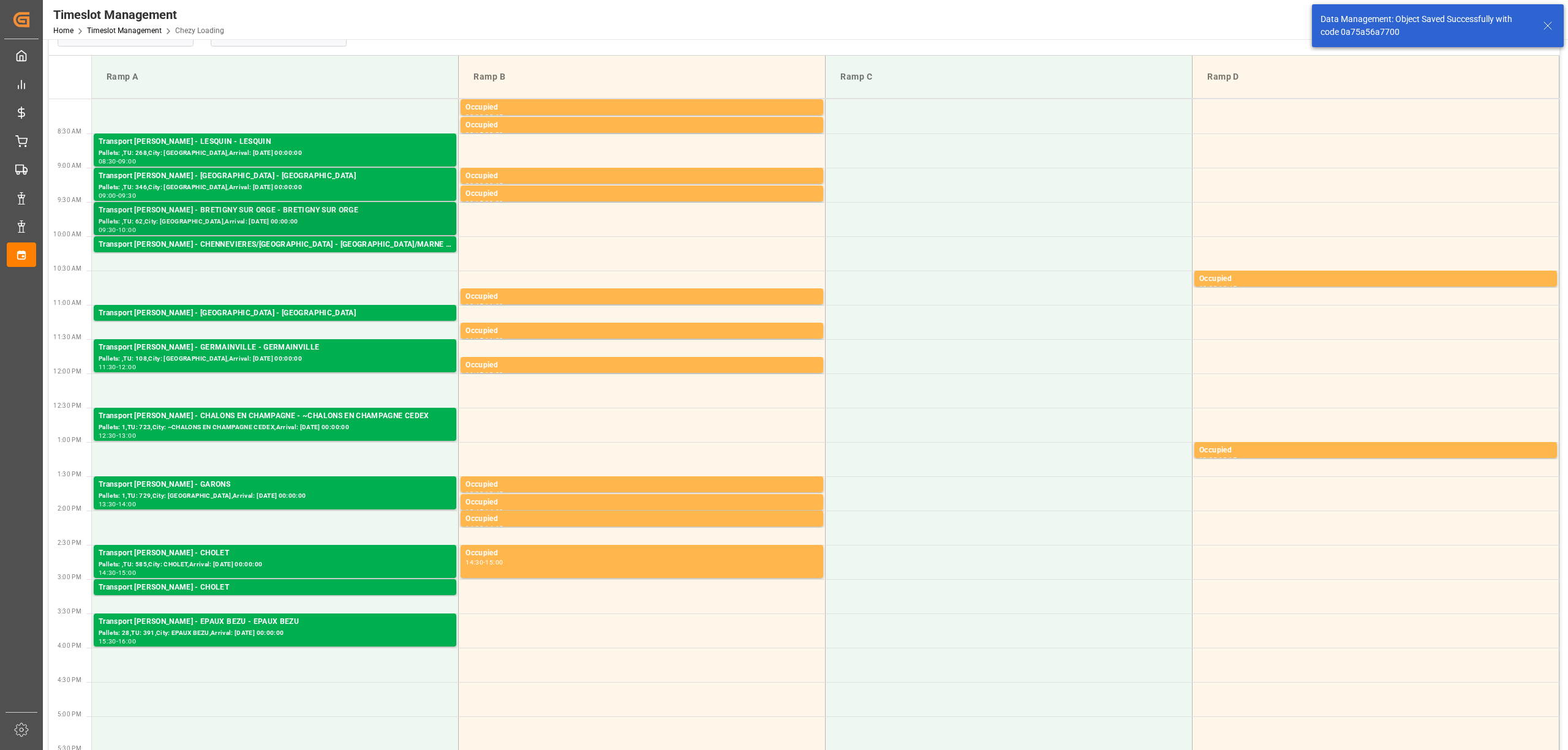
scroll to position [0, 0]
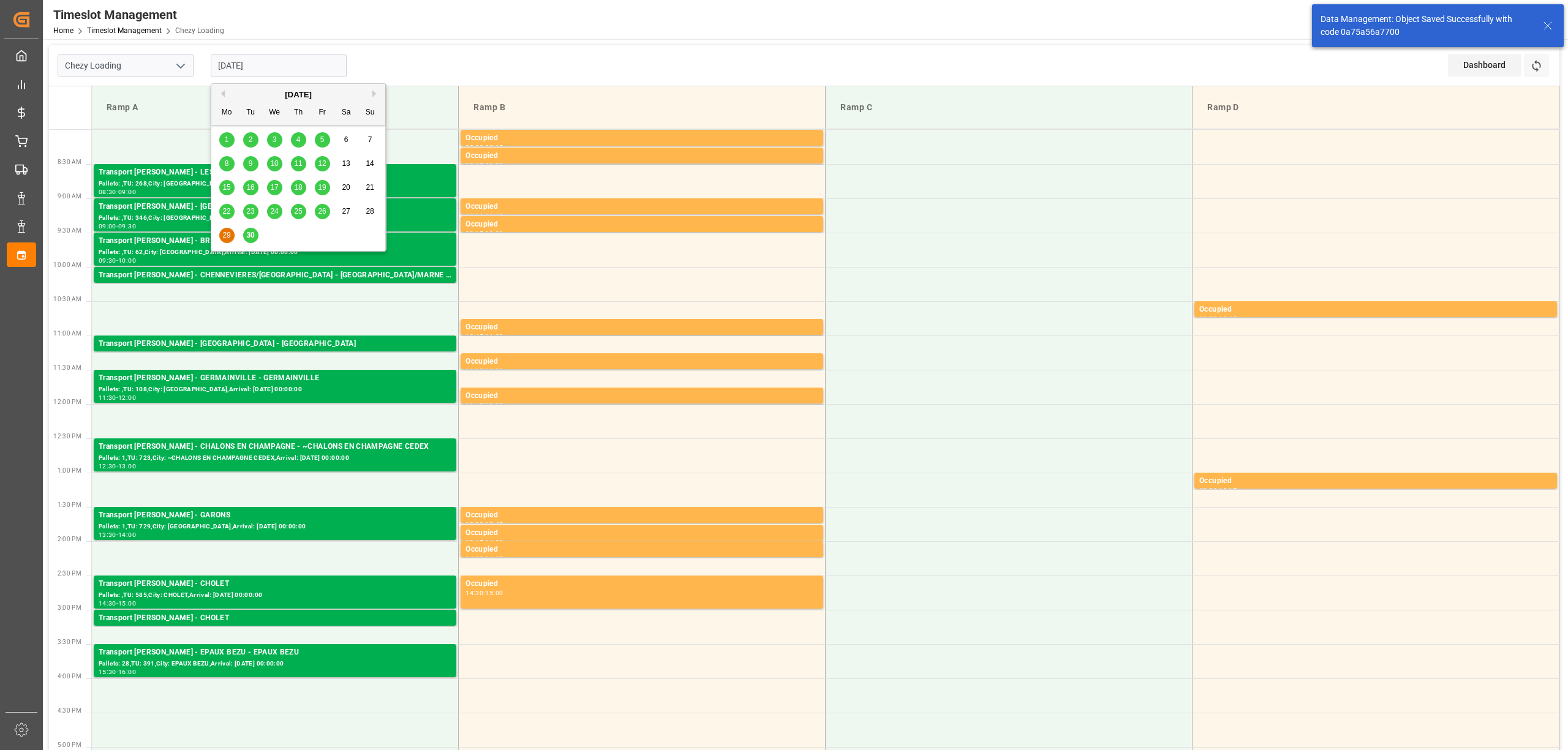
click at [236, 63] on input "[DATE]" at bounding box center [279, 65] width 136 height 23
click at [250, 229] on div "30" at bounding box center [250, 236] width 15 height 14
type input "[DATE]"
